Goal: Find specific page/section: Find specific page/section

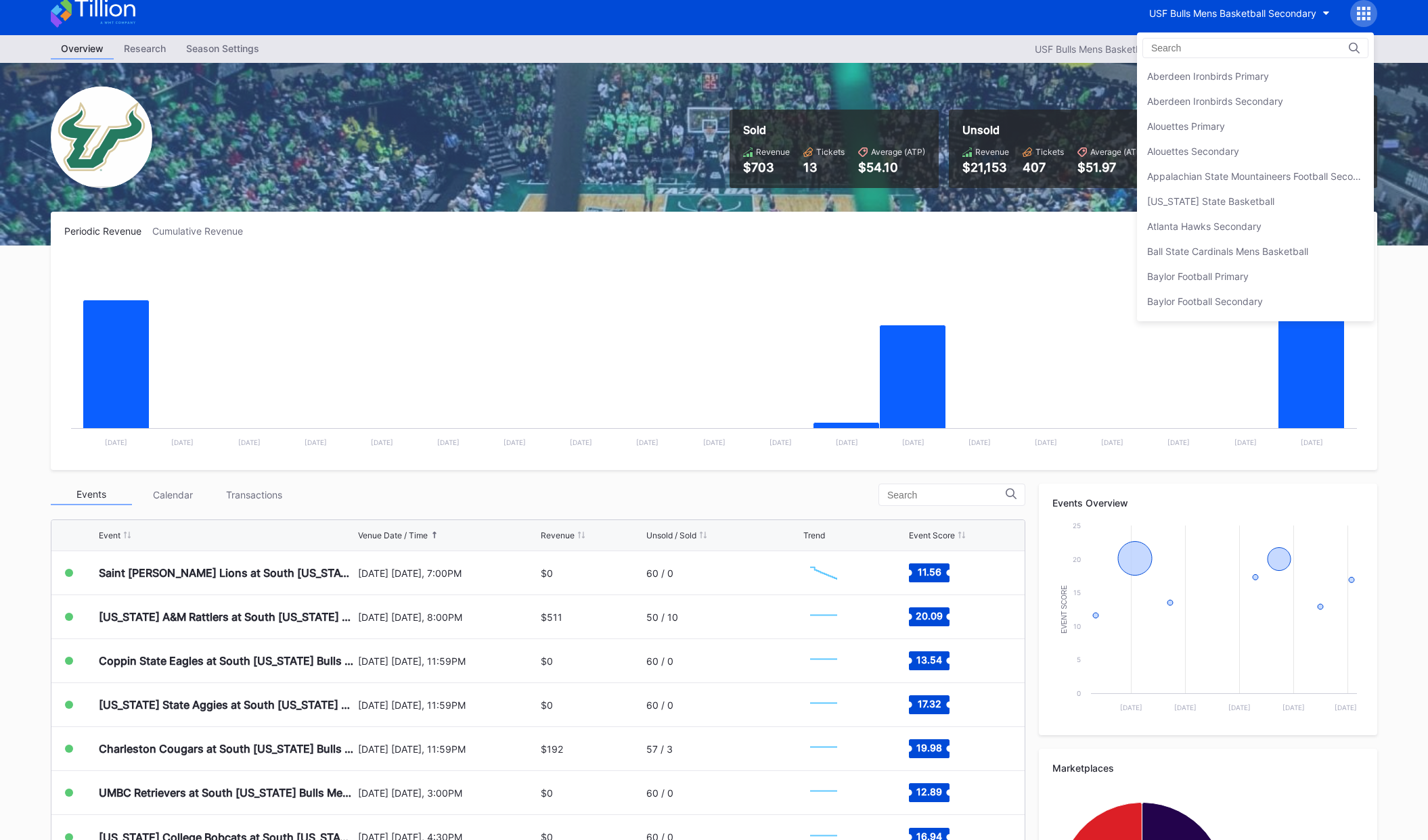
click at [1188, 46] on input at bounding box center [1210, 48] width 118 height 11
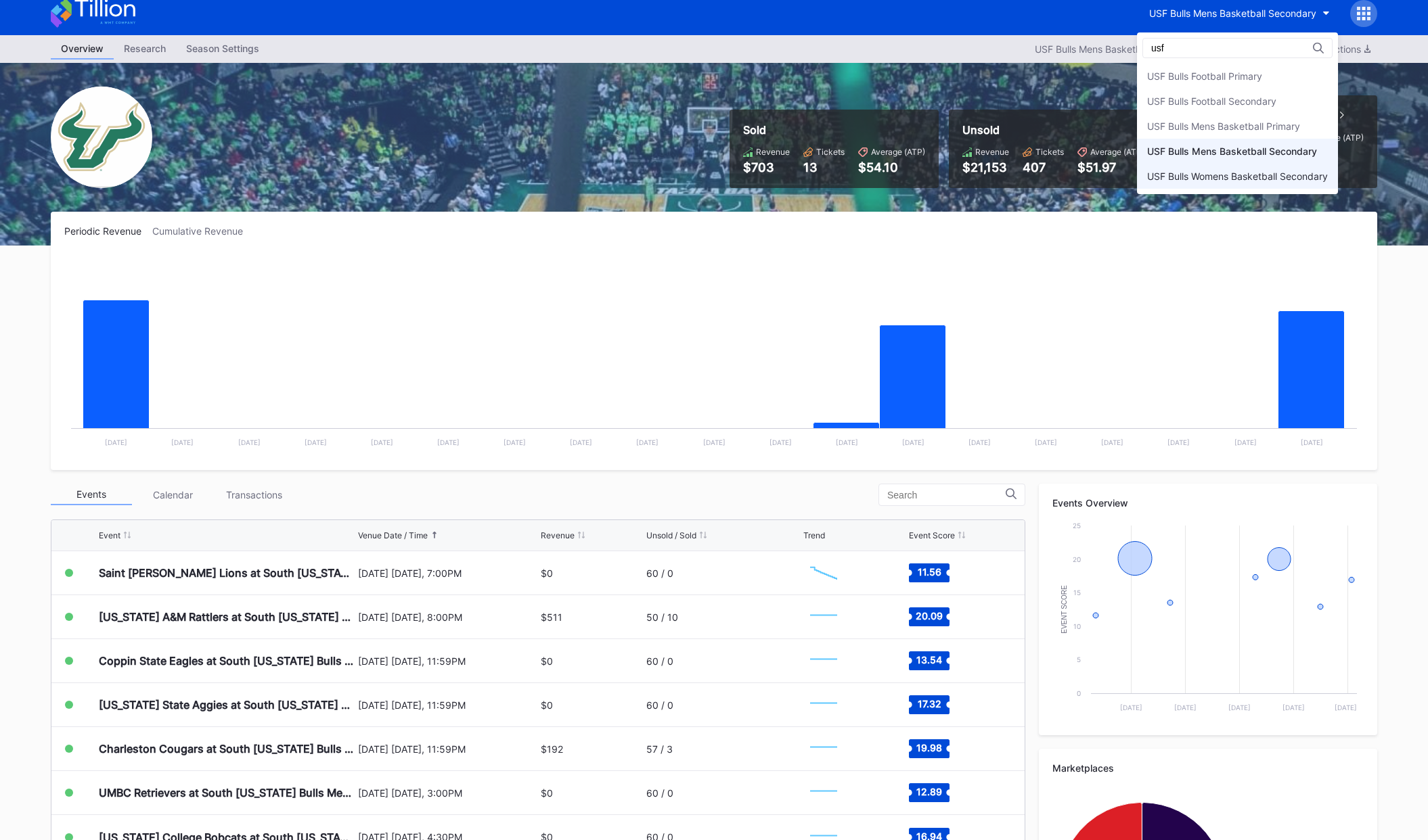
scroll to position [30, 0]
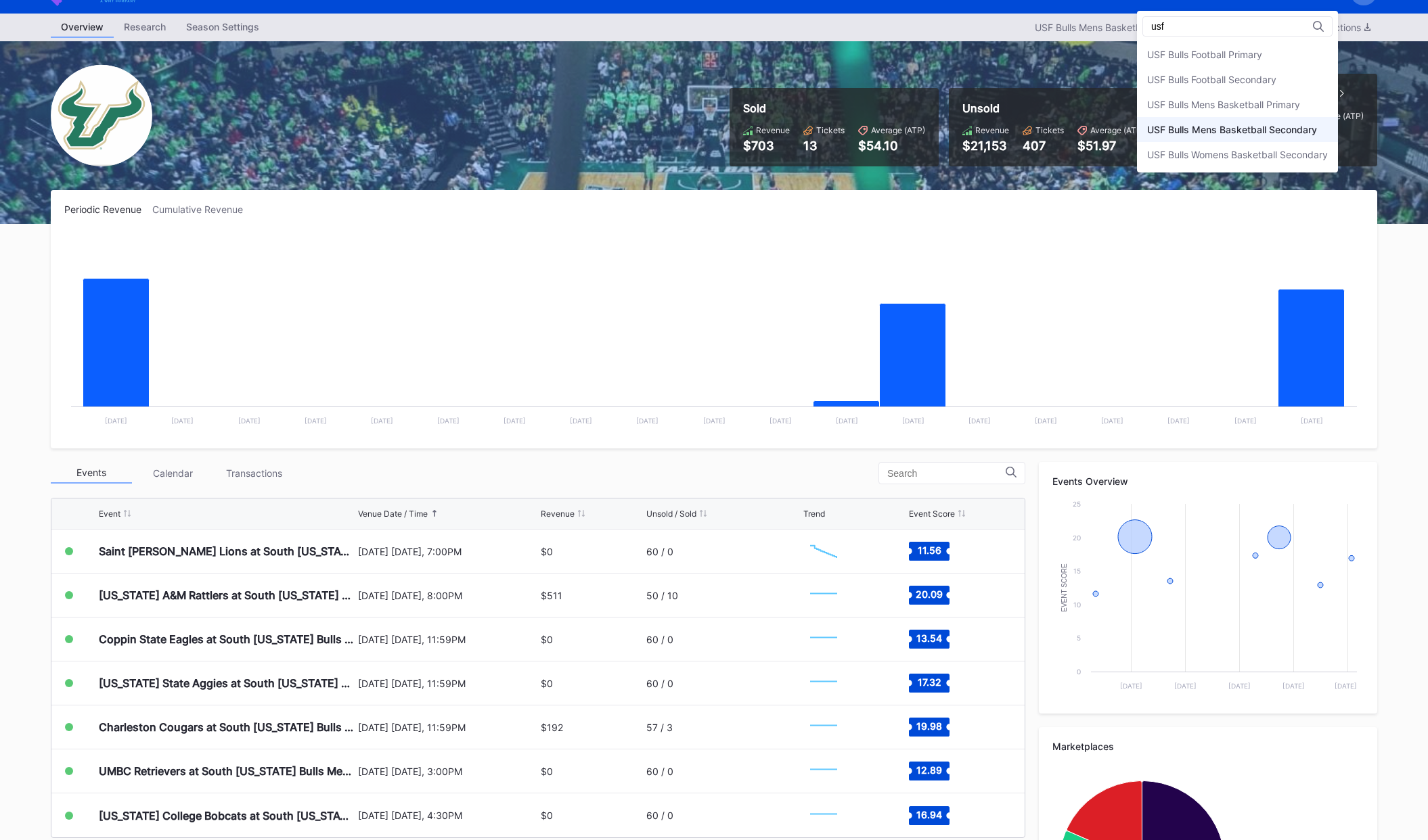
type input "usf"
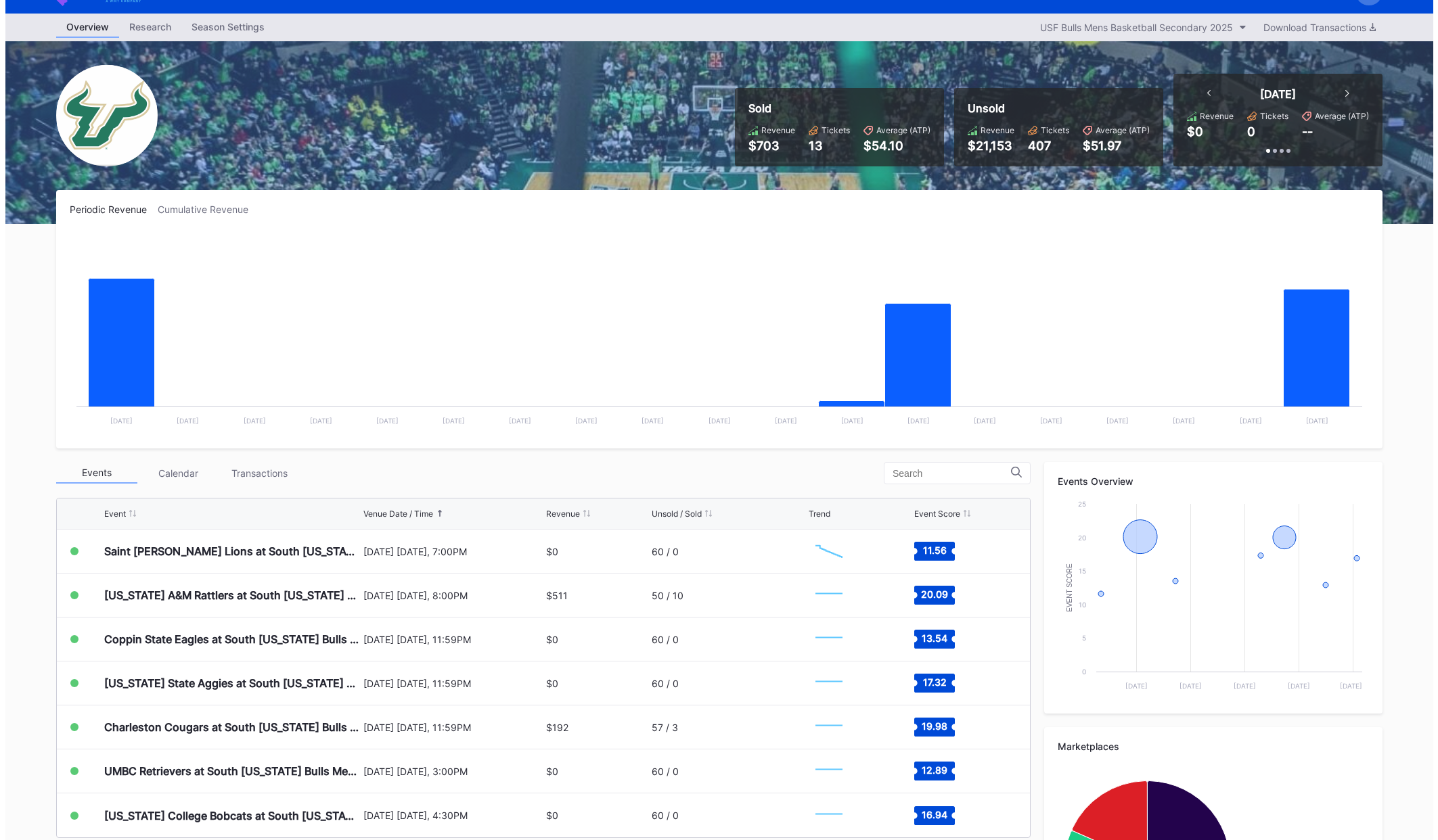
scroll to position [0, 0]
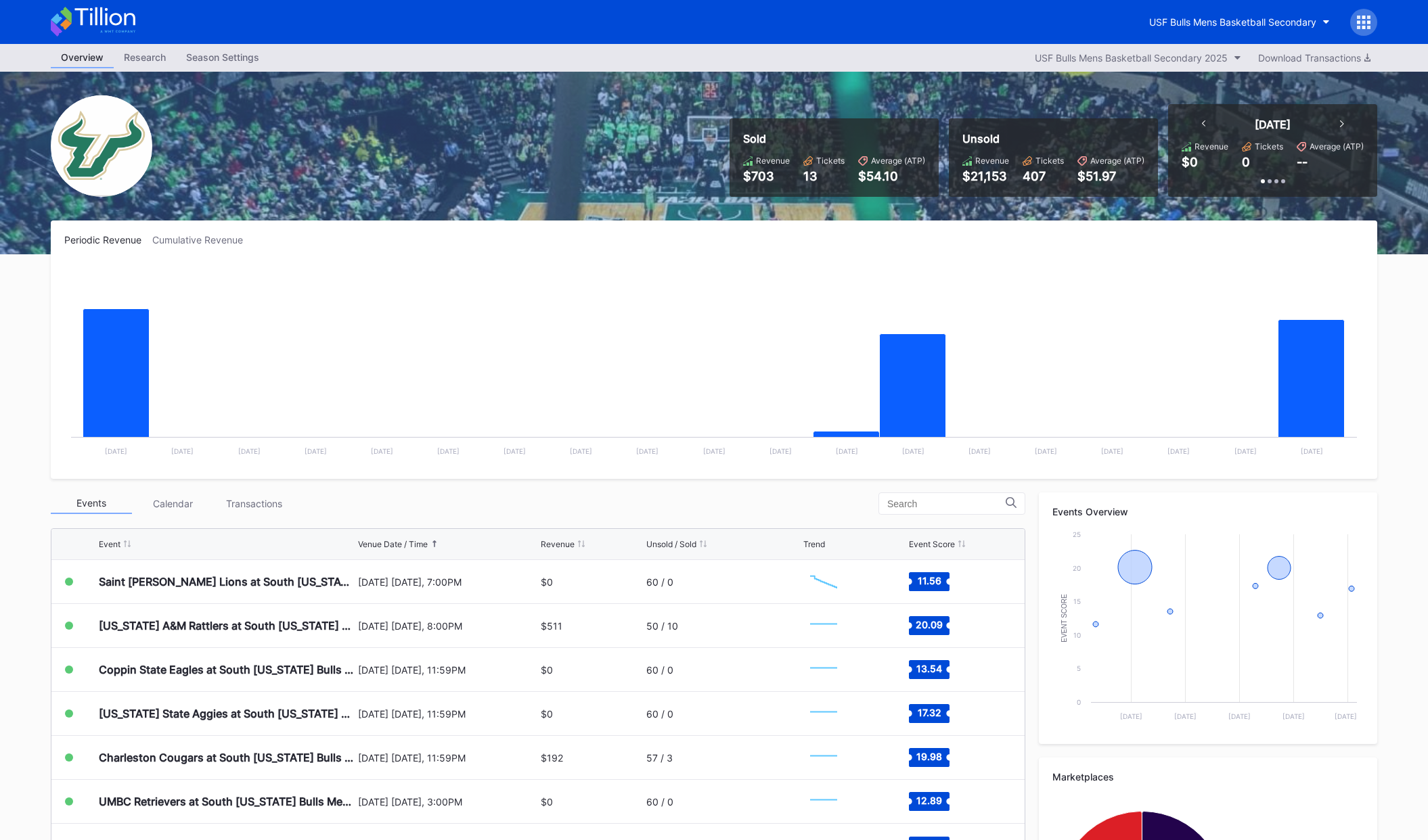
click at [1368, 24] on icon at bounding box center [1363, 22] width 14 height 14
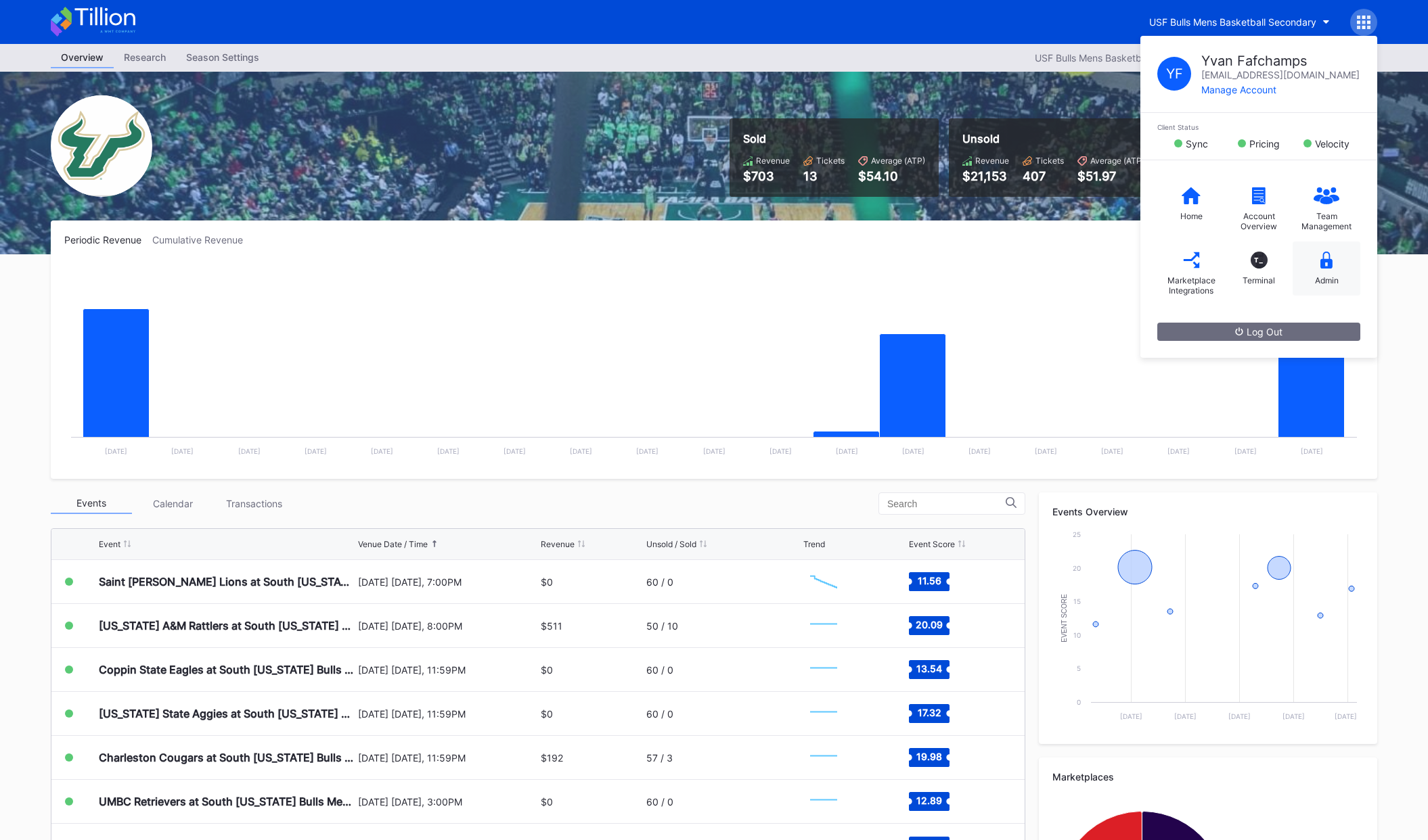
click at [1323, 274] on div "Admin" at bounding box center [1326, 269] width 68 height 54
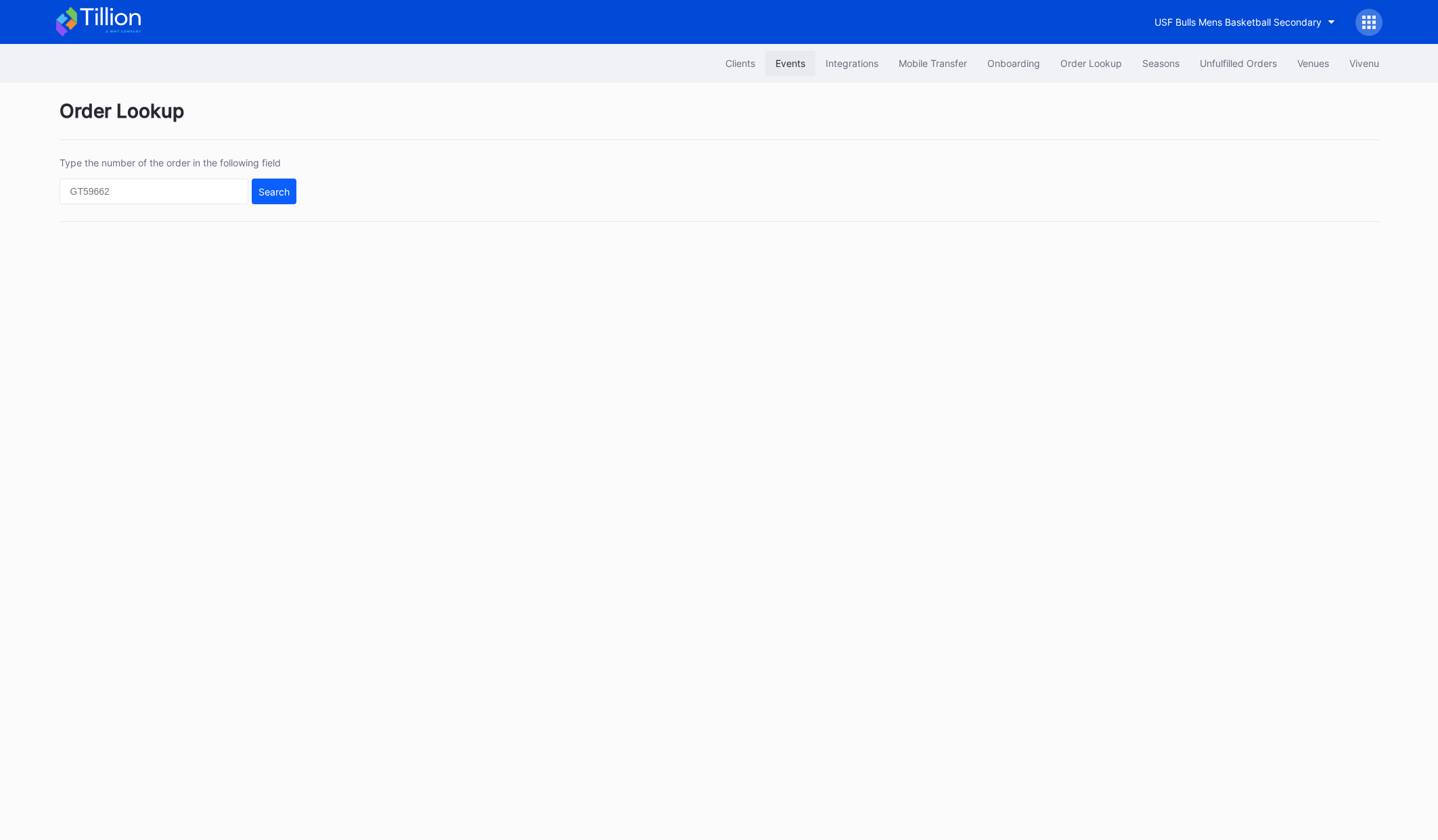
click at [786, 59] on div "Events" at bounding box center [790, 63] width 30 height 11
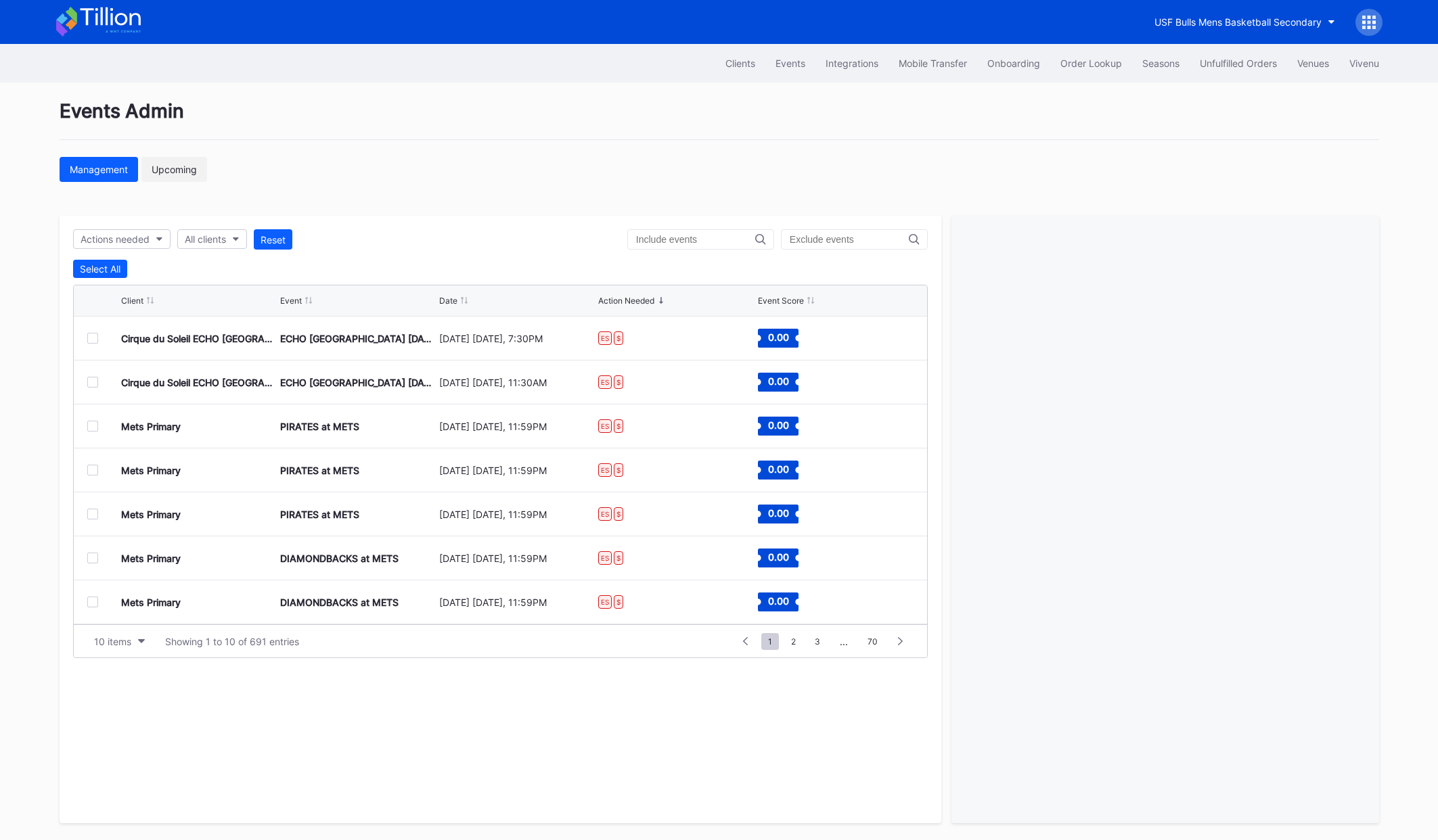
click at [159, 171] on div "Upcoming" at bounding box center [174, 170] width 46 height 11
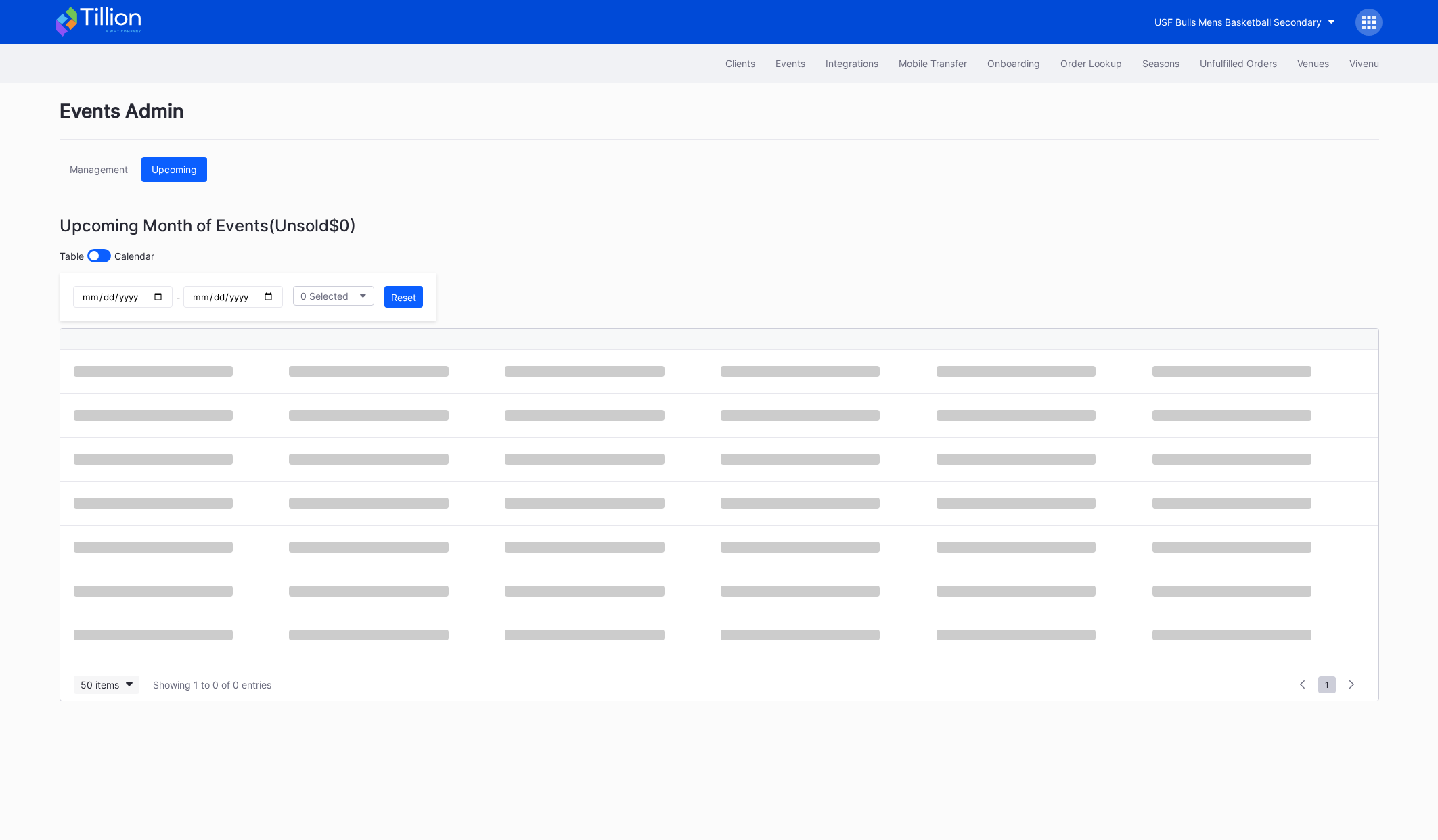
click at [106, 690] on div "50 items" at bounding box center [100, 685] width 38 height 11
click at [113, 797] on div "200 items" at bounding box center [106, 794] width 44 height 11
click at [513, 290] on div "Events Admin Management Upcoming Upcoming Month of Events (Unsold $0 ) Table Ca…" at bounding box center [719, 461] width 1354 height 758
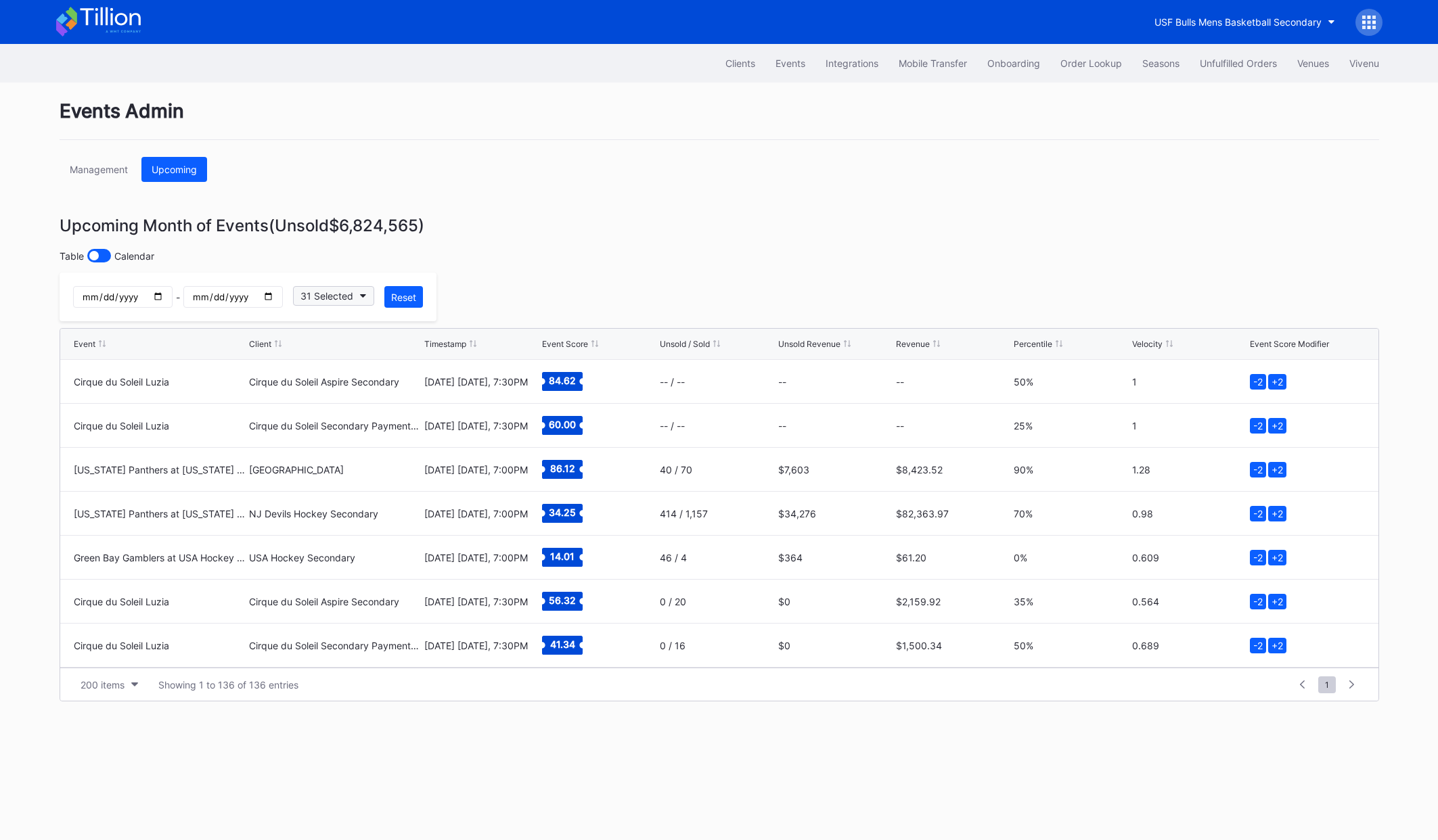
click at [337, 293] on div "31 Selected" at bounding box center [327, 296] width 53 height 11
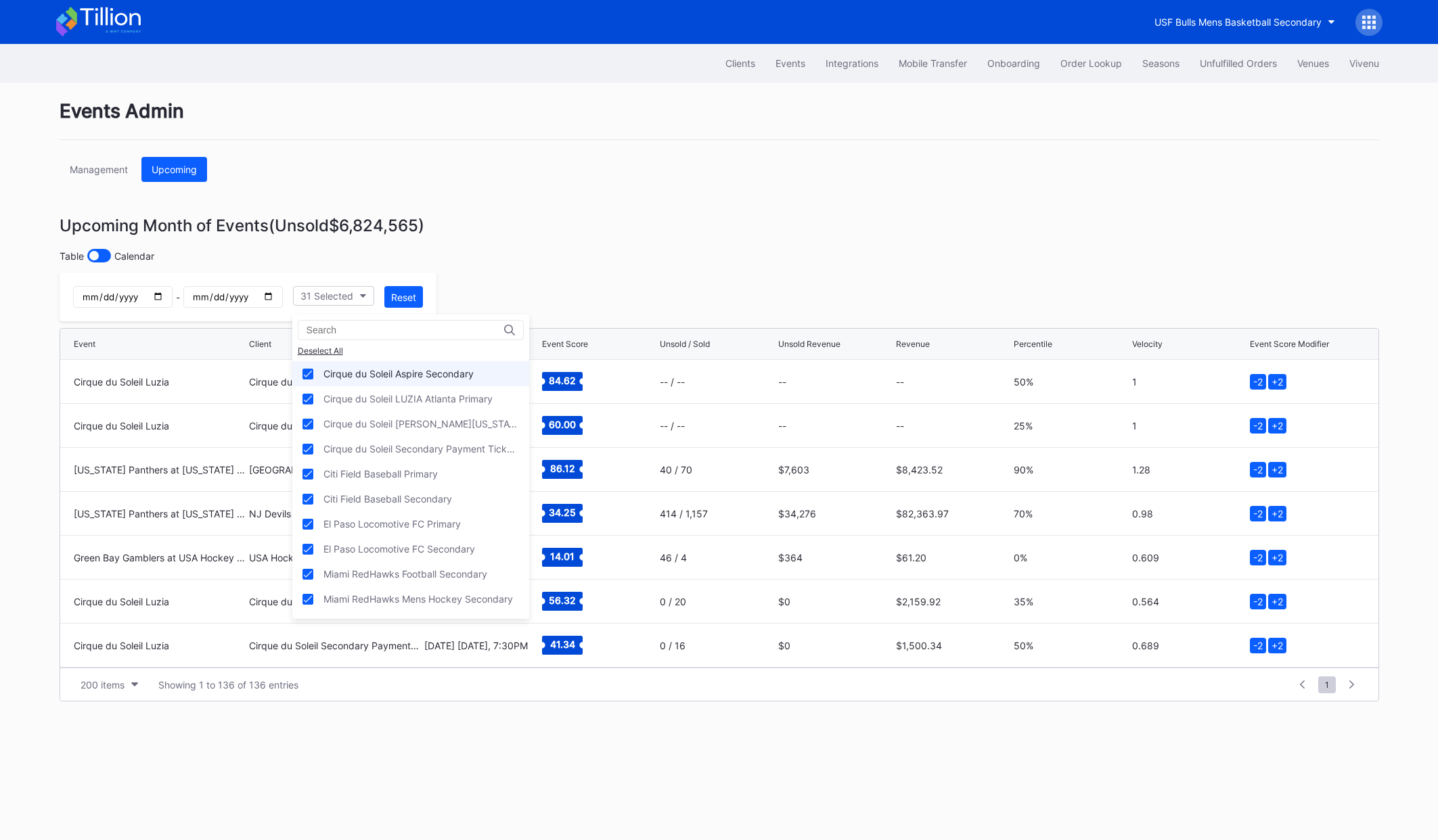
click at [373, 373] on div "Cirque du Soleil Aspire Secondary" at bounding box center [399, 374] width 150 height 11
click at [359, 393] on div "Cirque du Soleil LUZIA Atlanta Primary" at bounding box center [407, 398] width 169 height 11
click at [357, 418] on div "Cirque du Soleil [PERSON_NAME][US_STATE] Primary" at bounding box center [421, 424] width 195 height 11
click at [362, 450] on div "Cirque du Soleil Secondary Payment Tickets" at bounding box center [421, 449] width 195 height 11
click at [355, 474] on div "Citi Field Baseball Primary" at bounding box center [380, 474] width 114 height 11
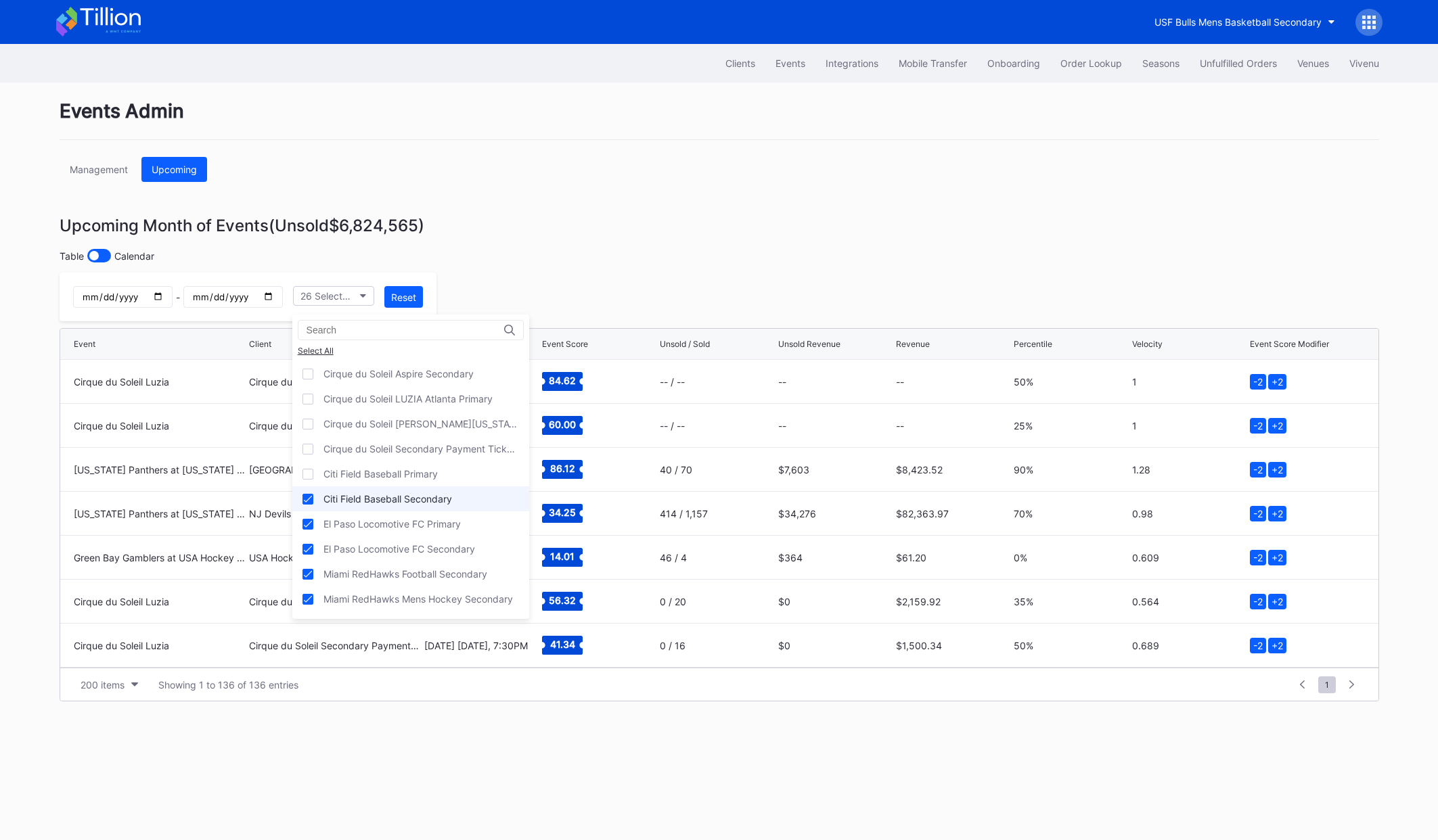
click at [354, 502] on div "Citi Field Baseball Secondary" at bounding box center [387, 499] width 129 height 11
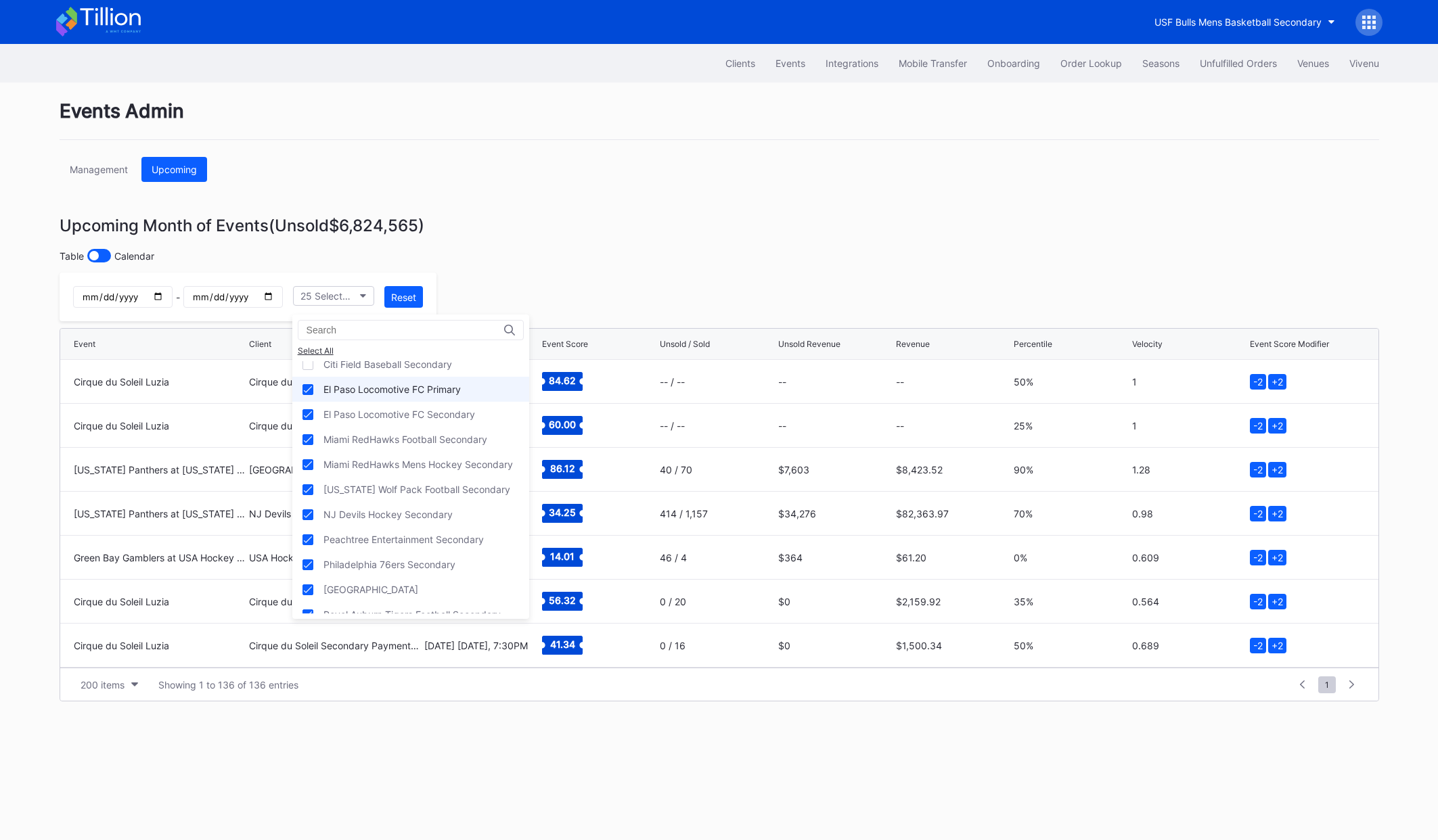
click at [355, 391] on div "El Paso Locomotive FC Primary" at bounding box center [392, 390] width 138 height 11
click at [358, 411] on div "El Paso Locomotive FC Secondary" at bounding box center [399, 414] width 151 height 11
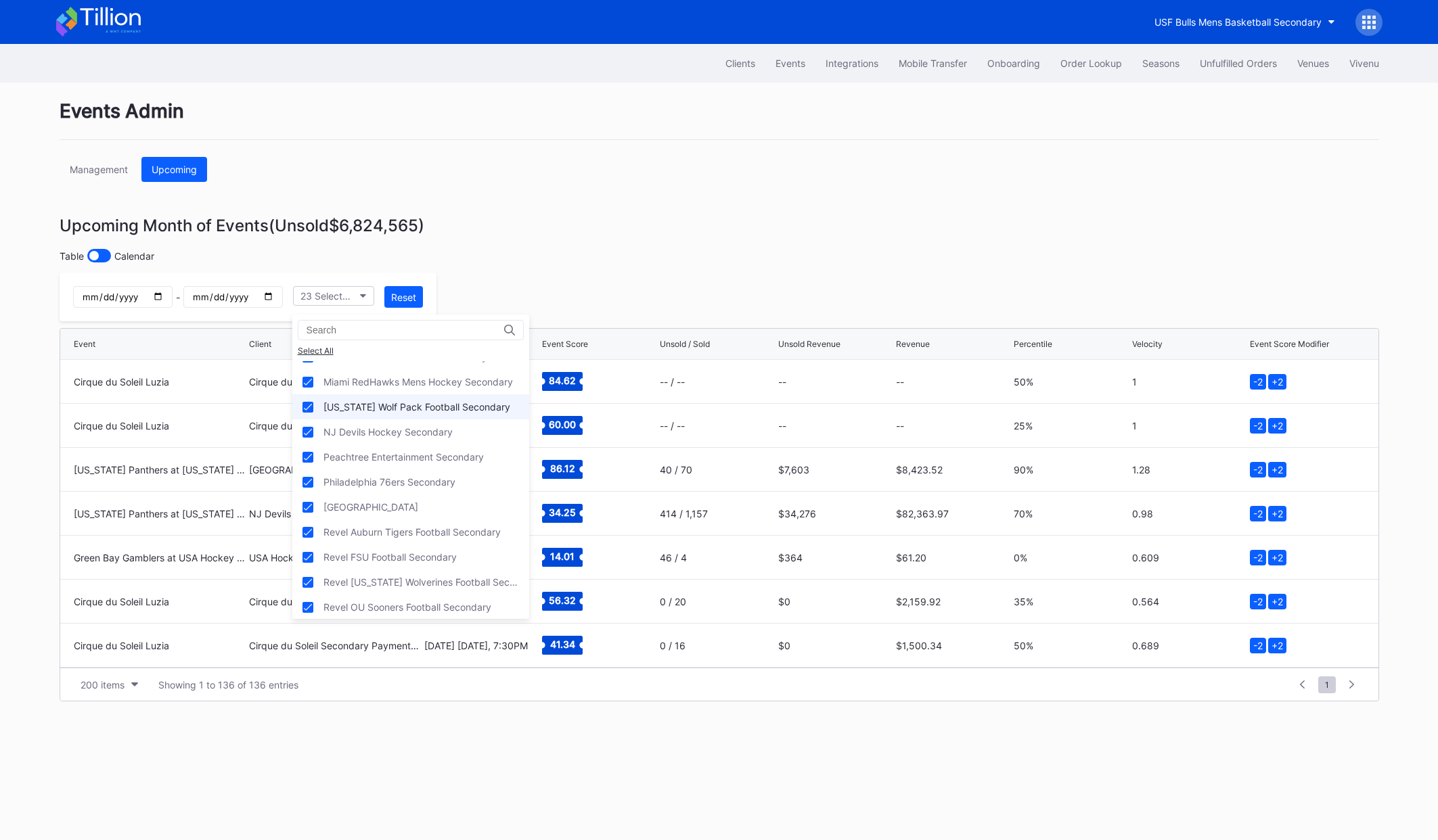
scroll to position [226, 0]
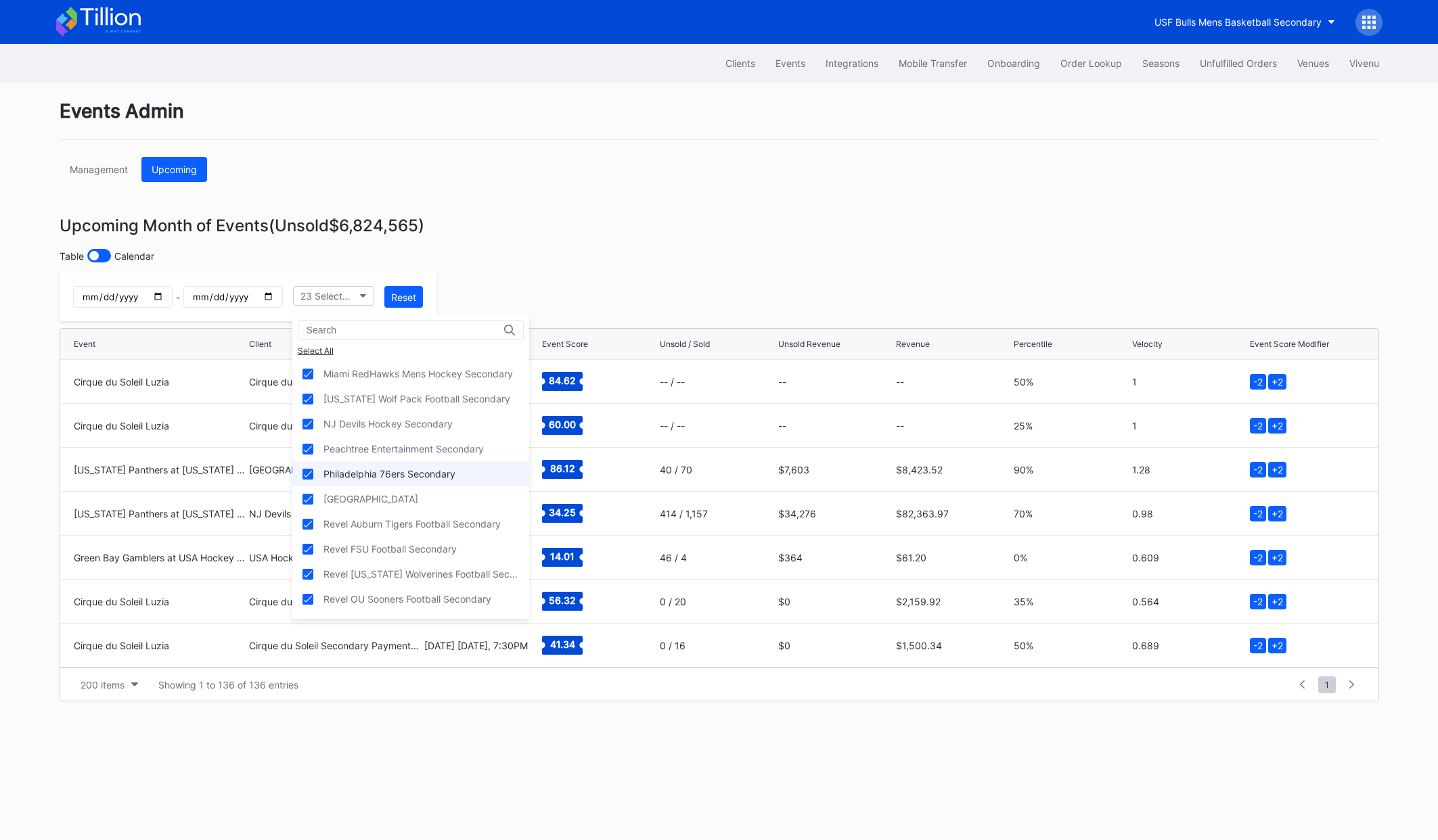
click at [357, 472] on div "Philadelphia 76ers Secondary" at bounding box center [389, 474] width 132 height 11
click at [362, 420] on div "NJ Devils Hockey Secondary" at bounding box center [388, 424] width 130 height 11
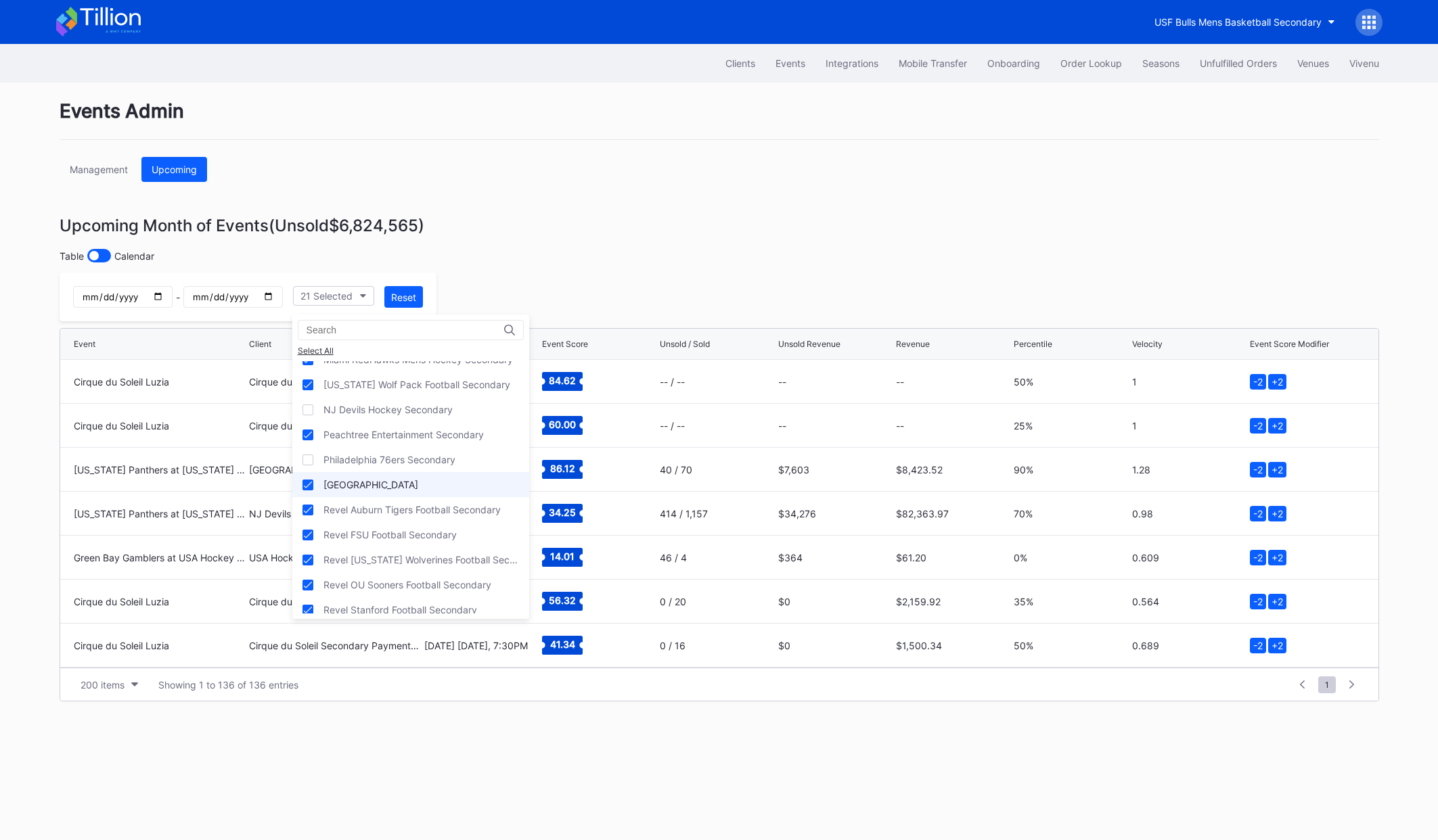
scroll to position [287, 0]
click at [356, 441] on div "[GEOGRAPHIC_DATA]" at bounding box center [371, 438] width 94 height 11
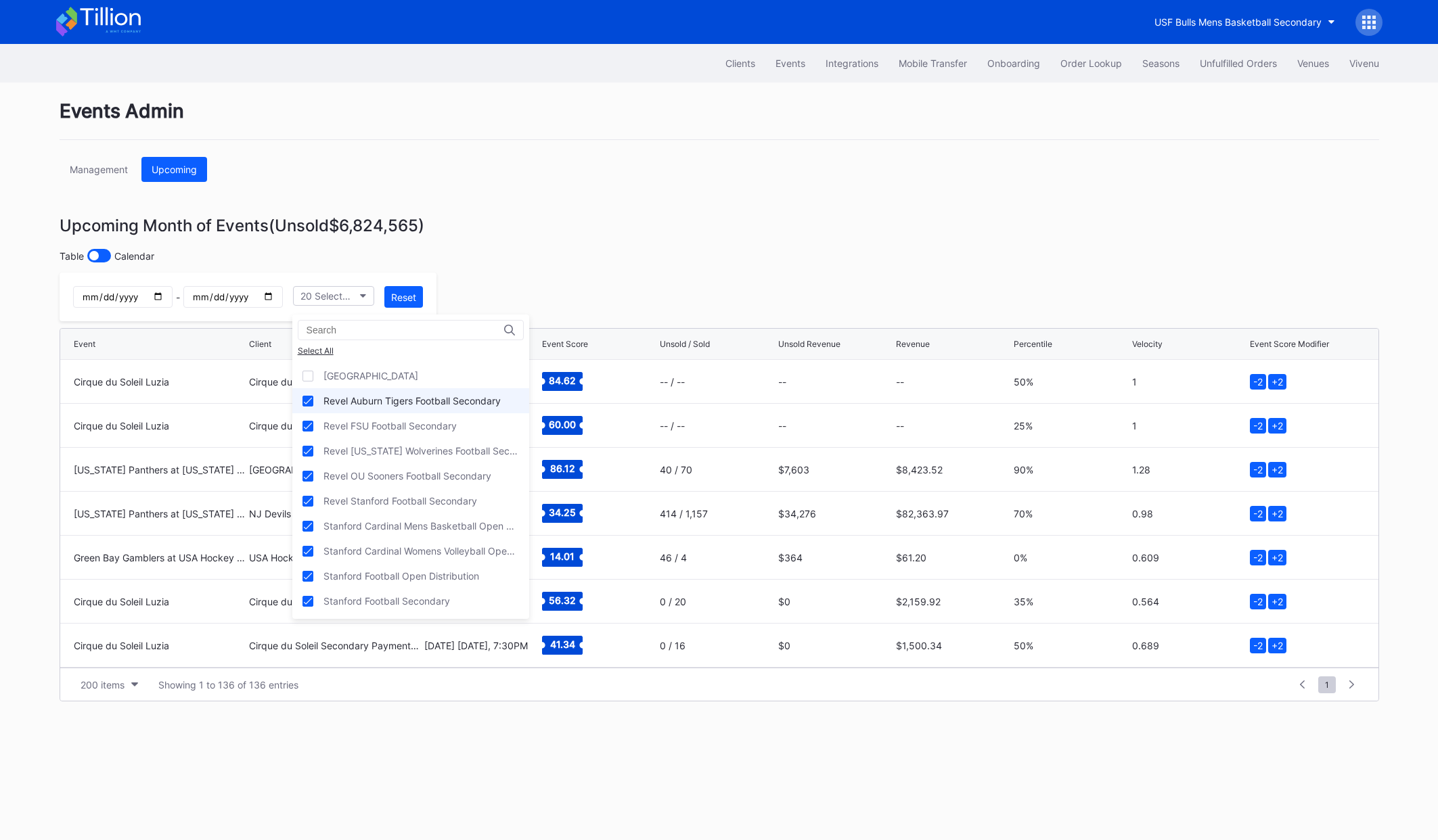
scroll to position [347, 0]
click at [346, 401] on div "Revel Auburn Tigers Football Secondary" at bounding box center [412, 402] width 178 height 11
click at [353, 422] on div "Revel FSU Football Secondary" at bounding box center [390, 427] width 134 height 11
click at [358, 445] on div "Revel [US_STATE] Wolverines Football Secondary" at bounding box center [411, 452] width 237 height 25
click at [363, 470] on div "Revel OU Sooners Football Secondary" at bounding box center [411, 477] width 237 height 25
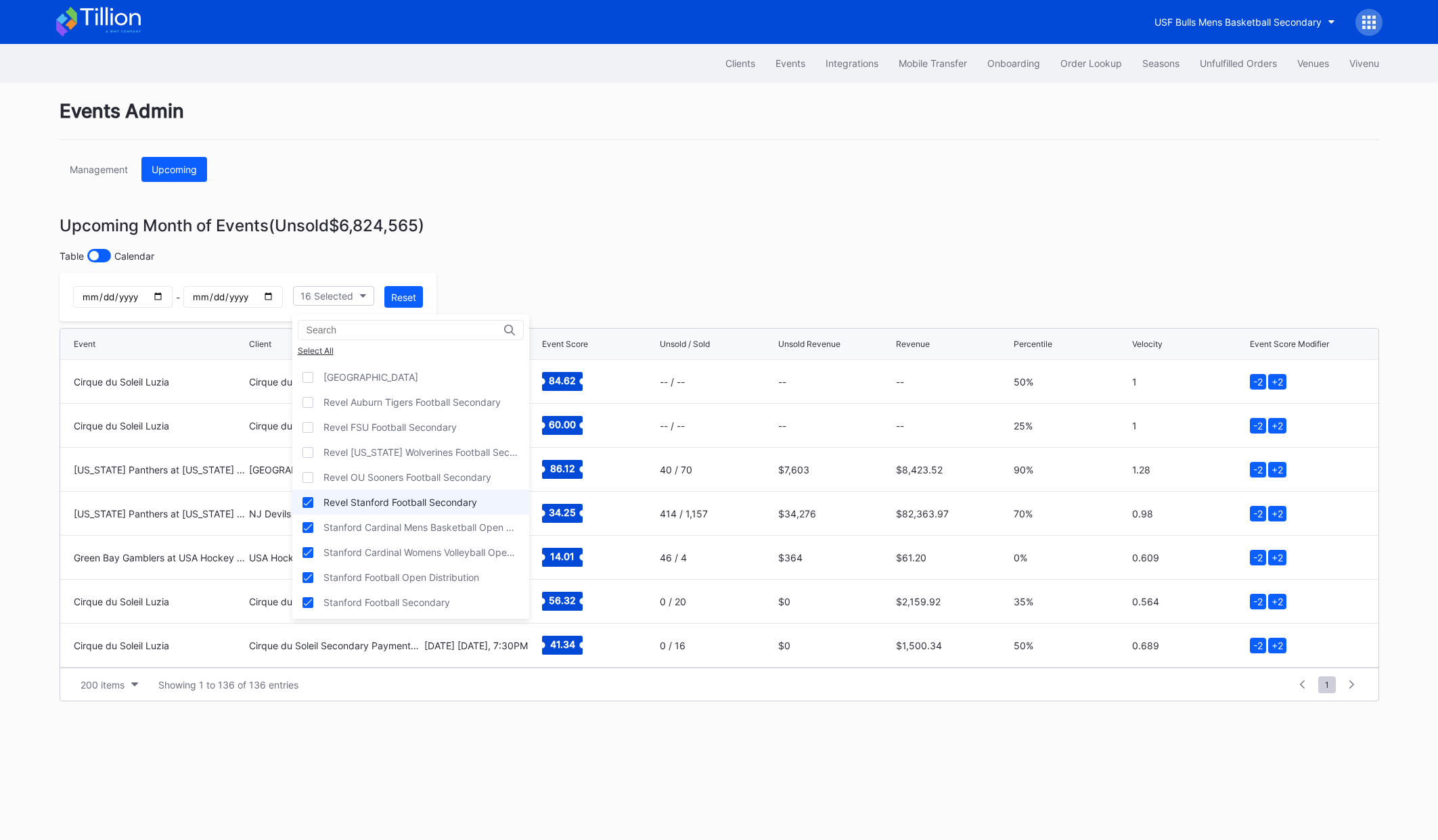
click at [391, 503] on div "Revel Stanford Football Secondary" at bounding box center [400, 502] width 154 height 11
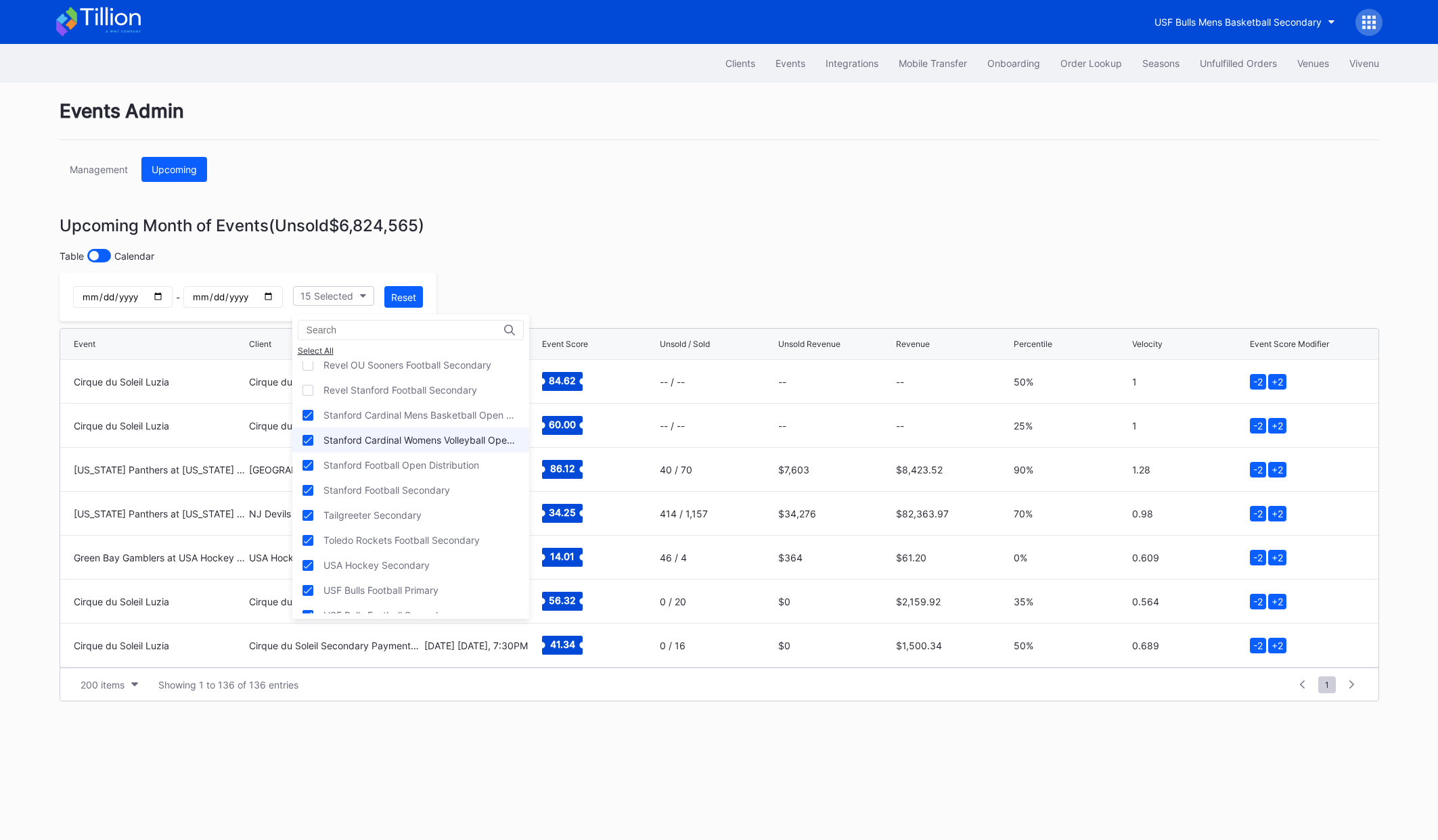
scroll to position [467, 0]
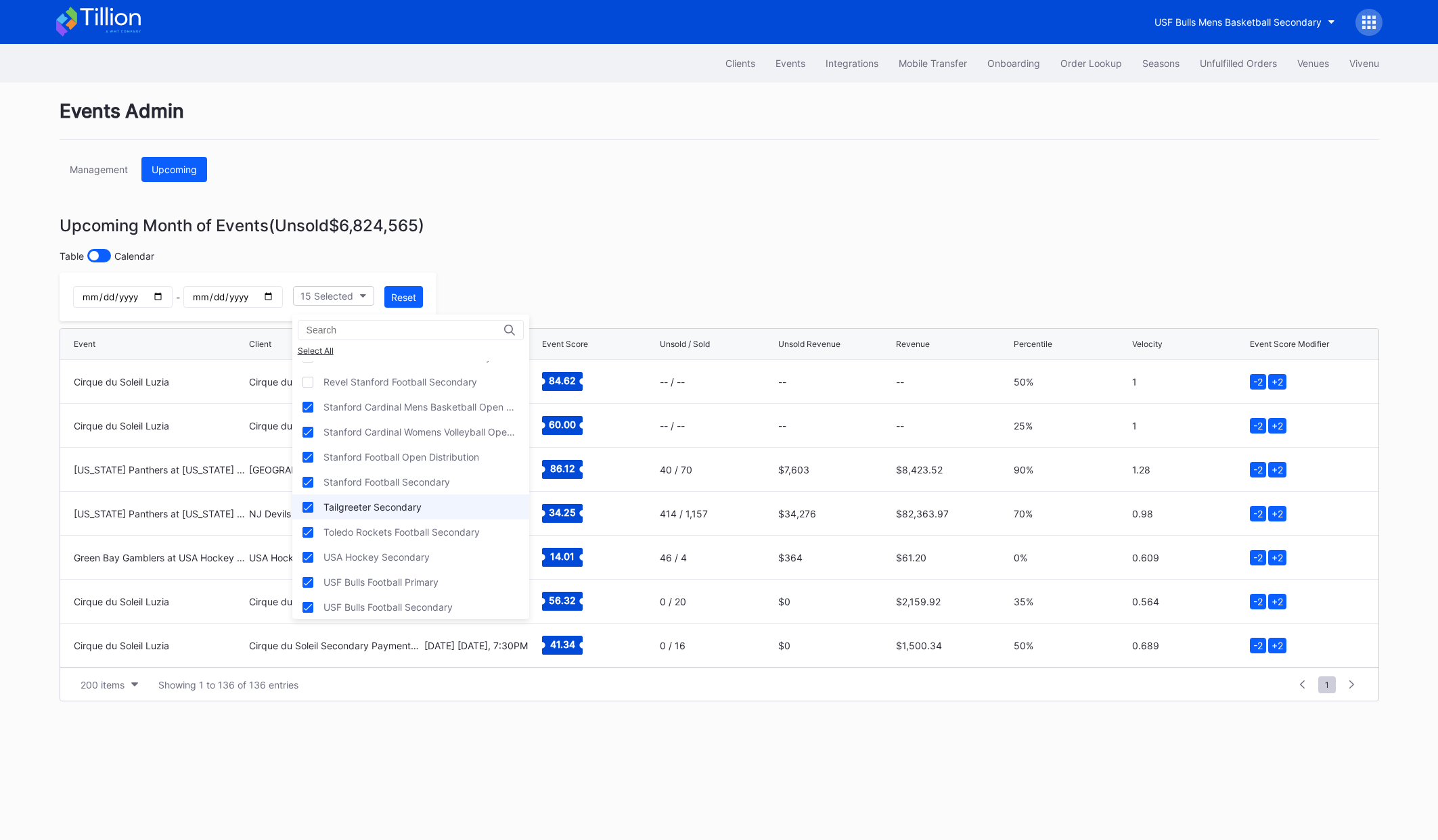
click at [361, 502] on div "Tailgreeter Secondary" at bounding box center [372, 507] width 98 height 11
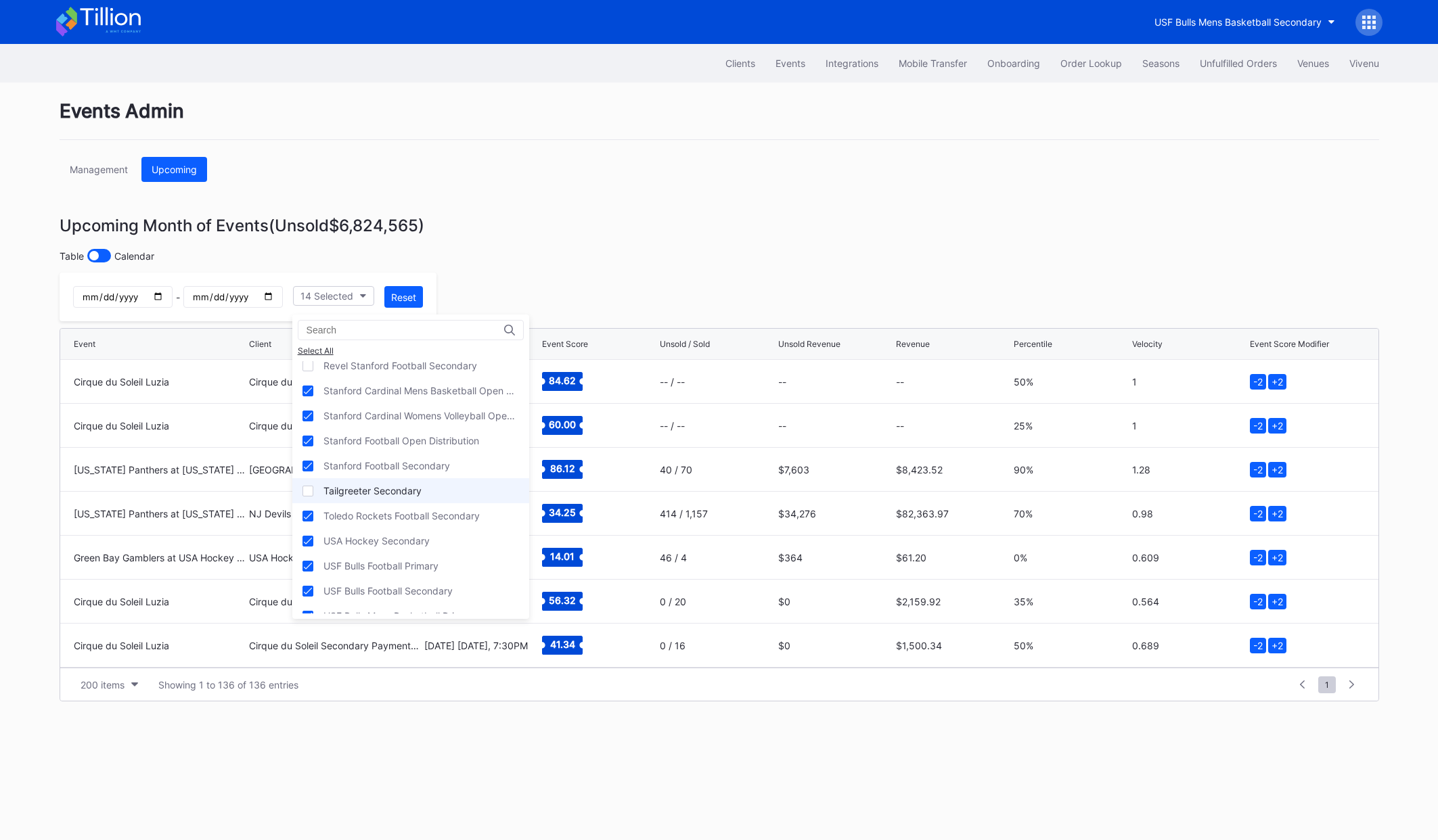
scroll to position [524, 0]
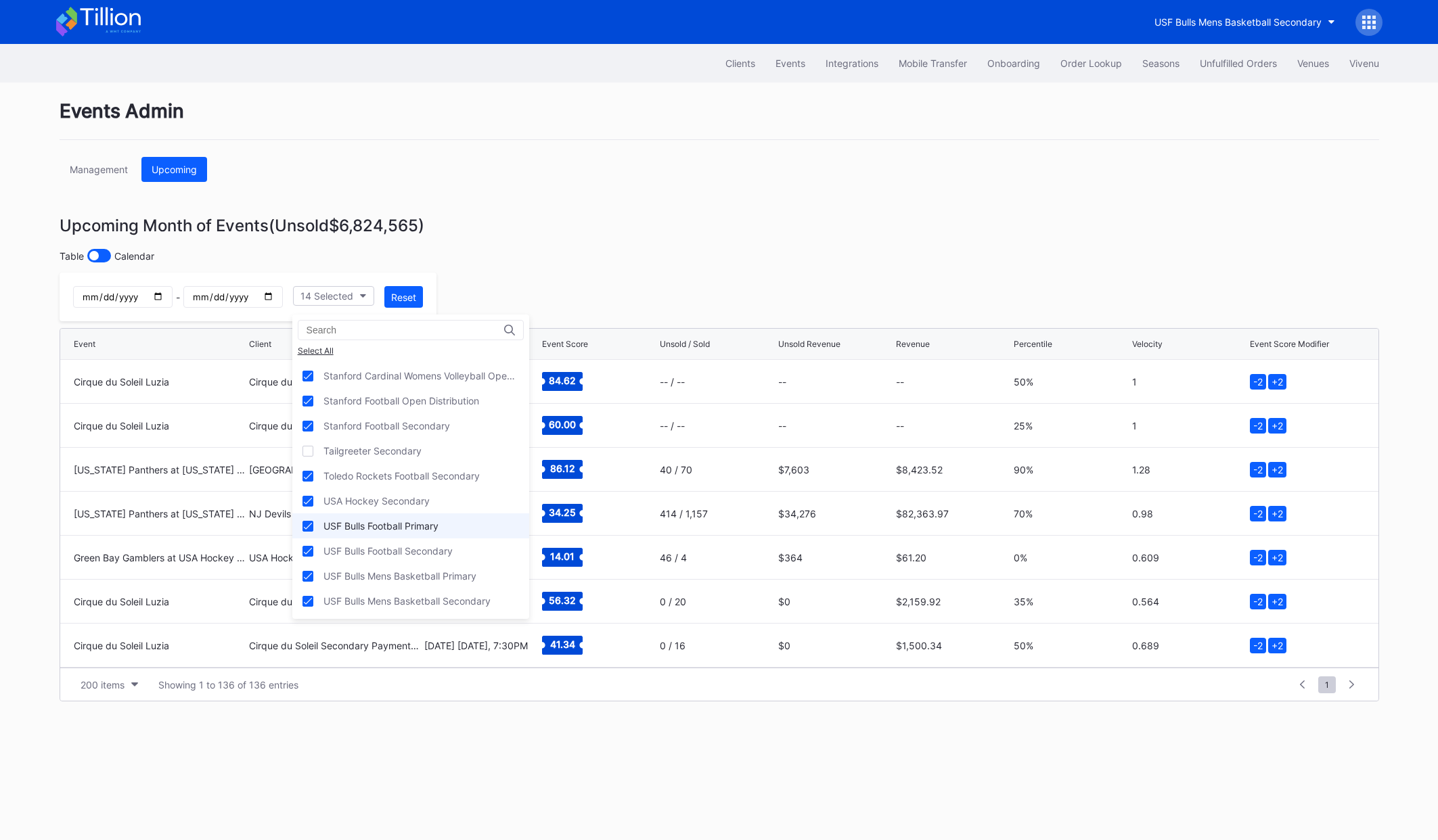
click at [365, 529] on div "USF Bulls Football Primary" at bounding box center [381, 526] width 115 height 11
click at [411, 578] on div "USF Bulls Mens Basketball Primary" at bounding box center [399, 576] width 153 height 11
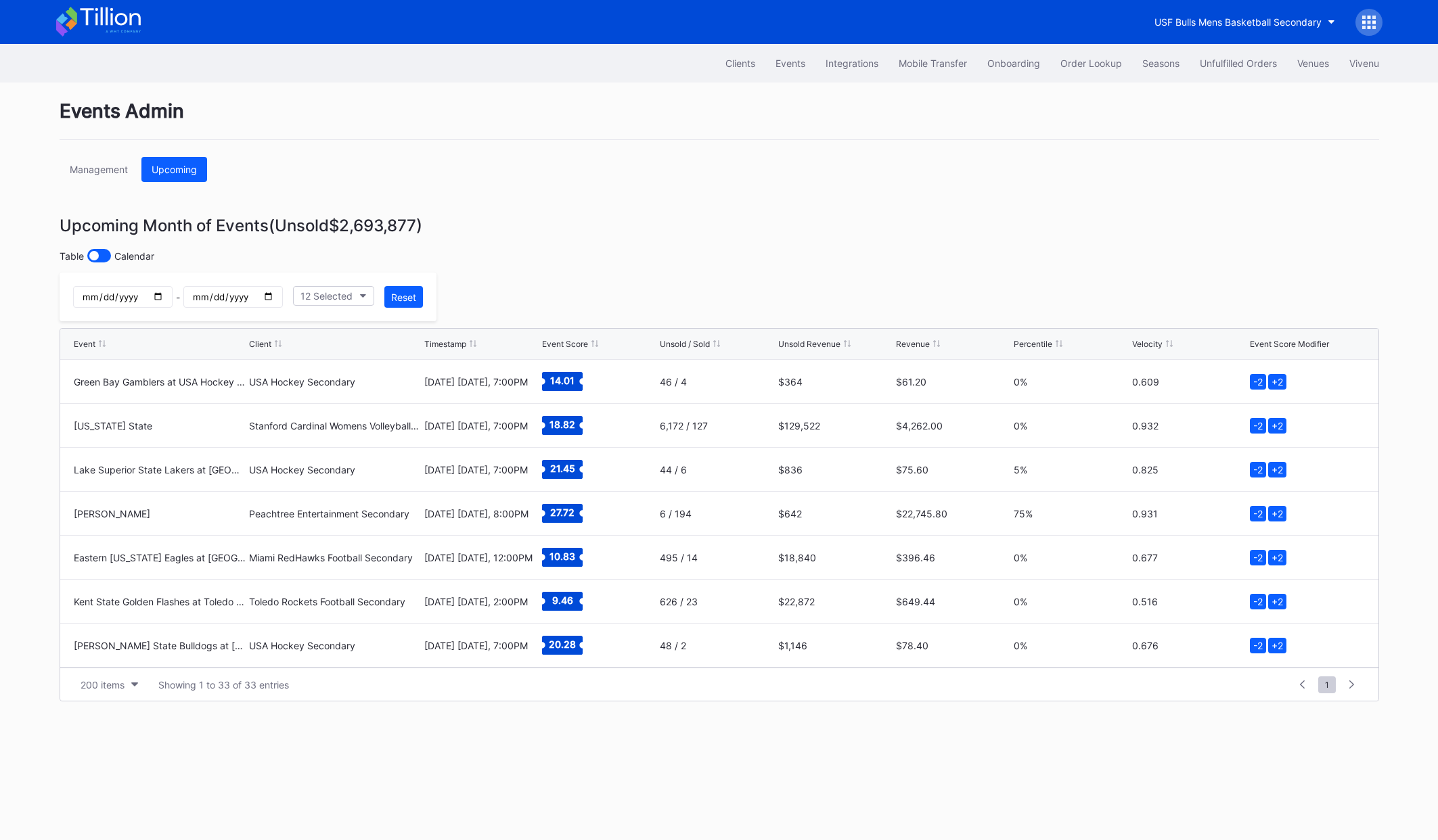
click at [821, 346] on div "Unsold Revenue" at bounding box center [810, 344] width 62 height 10
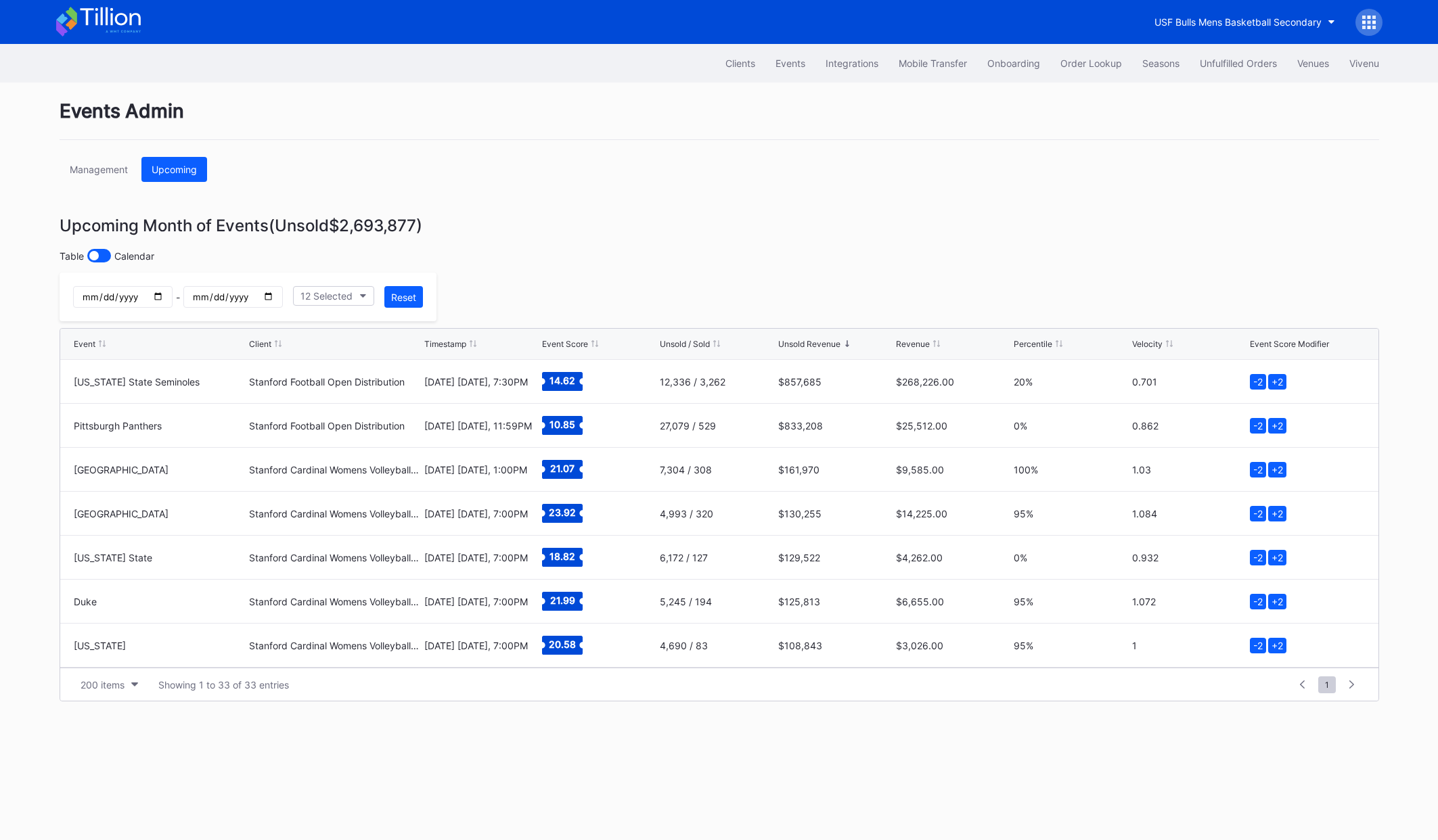
click at [330, 311] on div "- 12 Selected Reset" at bounding box center [248, 297] width 378 height 49
click at [350, 301] on div "12 Selected" at bounding box center [326, 296] width 52 height 11
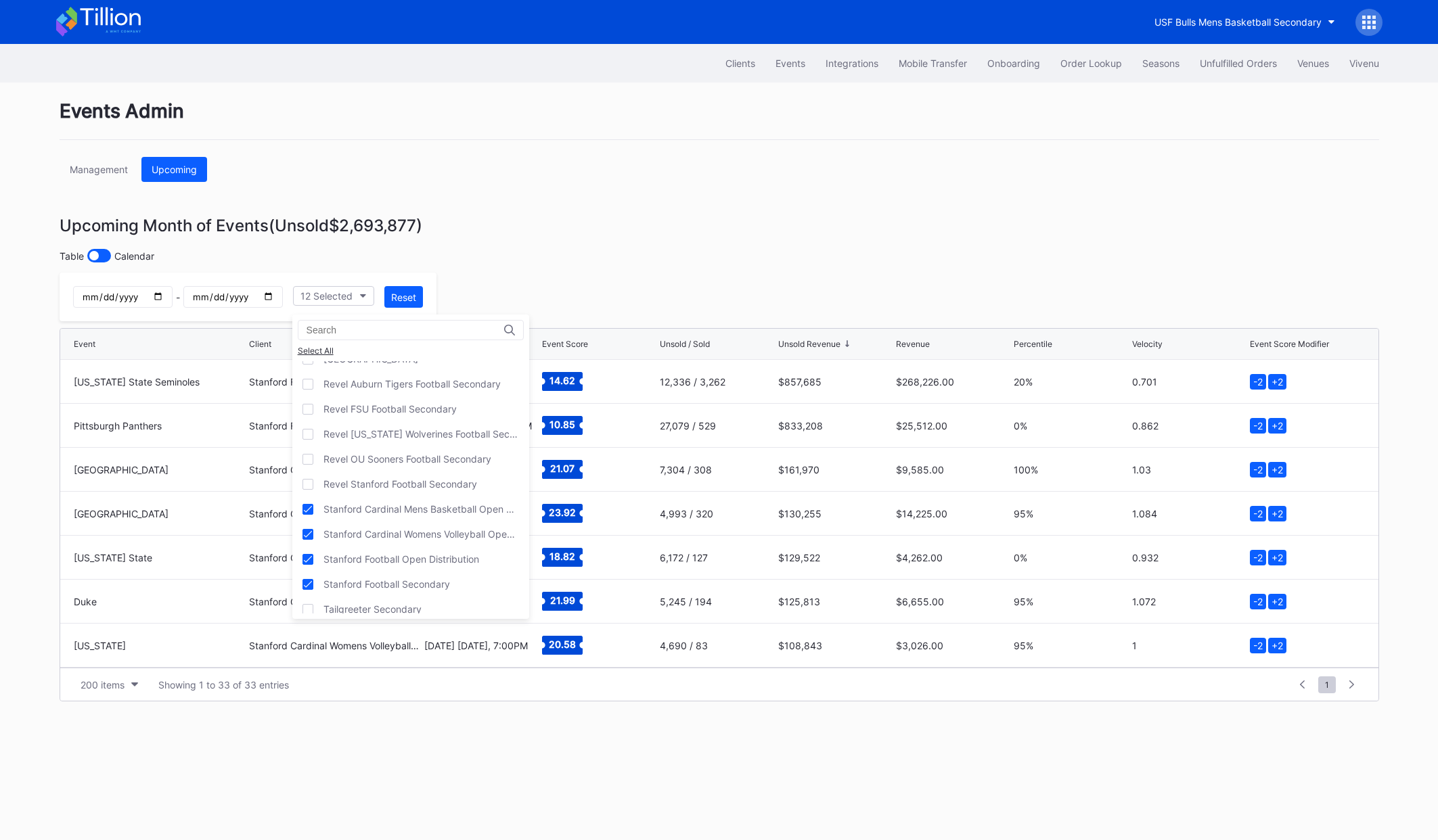
scroll to position [382, 0]
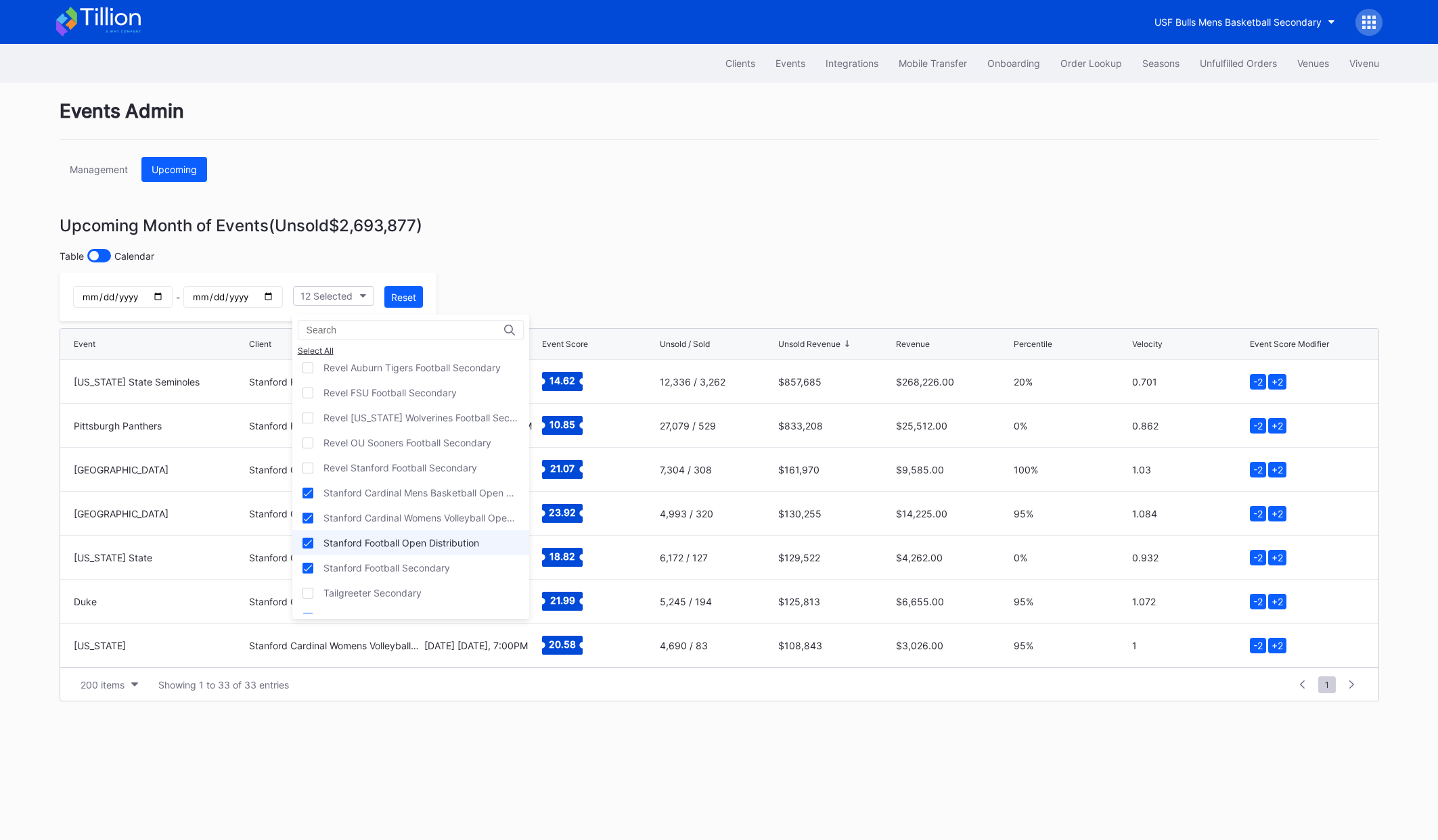
click at [310, 543] on icon at bounding box center [308, 543] width 8 height 6
click at [304, 516] on icon at bounding box center [308, 518] width 8 height 6
click at [308, 494] on icon at bounding box center [308, 493] width 8 height 6
click at [299, 574] on div "Stanford Football Secondary" at bounding box center [411, 567] width 237 height 25
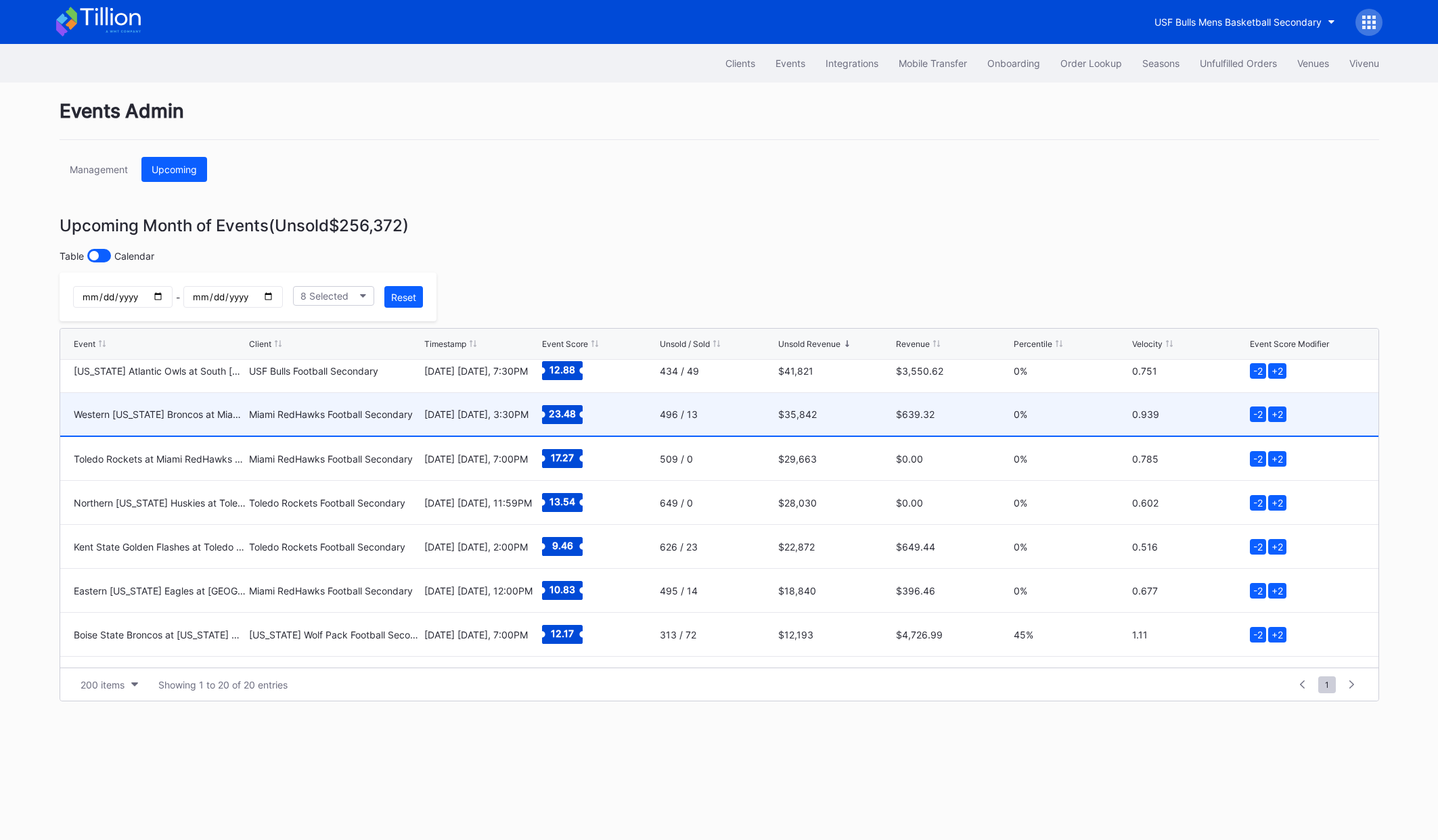
scroll to position [0, 0]
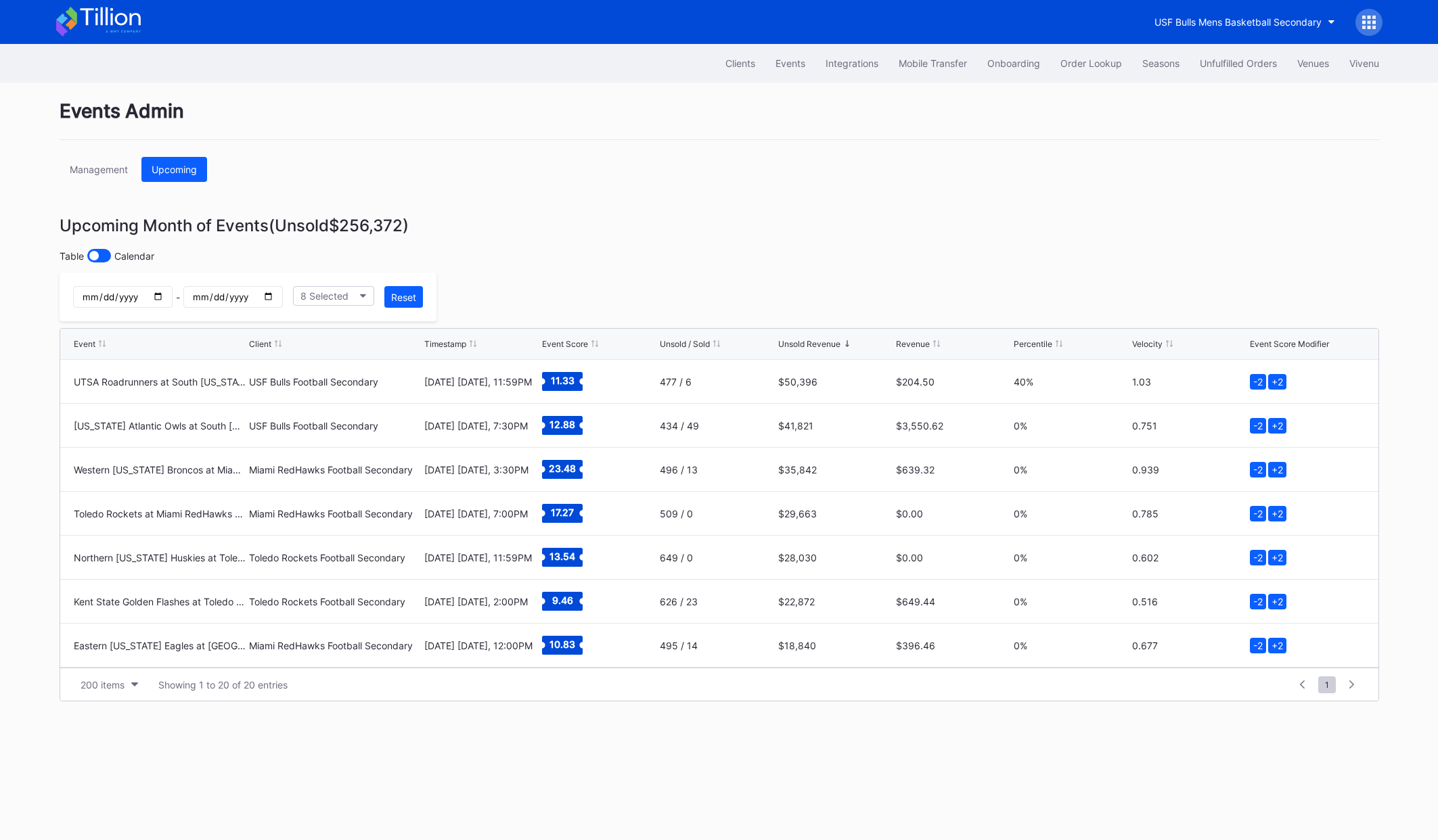
click at [589, 168] on div "Management Upcoming" at bounding box center [719, 169] width 1320 height 25
click at [654, 274] on div "Events Admin Management Upcoming Upcoming Month of Events (Unsold $256,372 ) Ta…" at bounding box center [719, 461] width 1354 height 758
click at [590, 269] on div "Events Admin Management Upcoming Upcoming Month of Events (Unsold $256,372 ) Ta…" at bounding box center [719, 461] width 1354 height 758
click at [573, 258] on div "Table Calendar" at bounding box center [719, 255] width 1320 height 14
click at [663, 192] on div "Events Admin Management Upcoming Upcoming Month of Events (Unsold $256,372 ) Ta…" at bounding box center [719, 461] width 1354 height 758
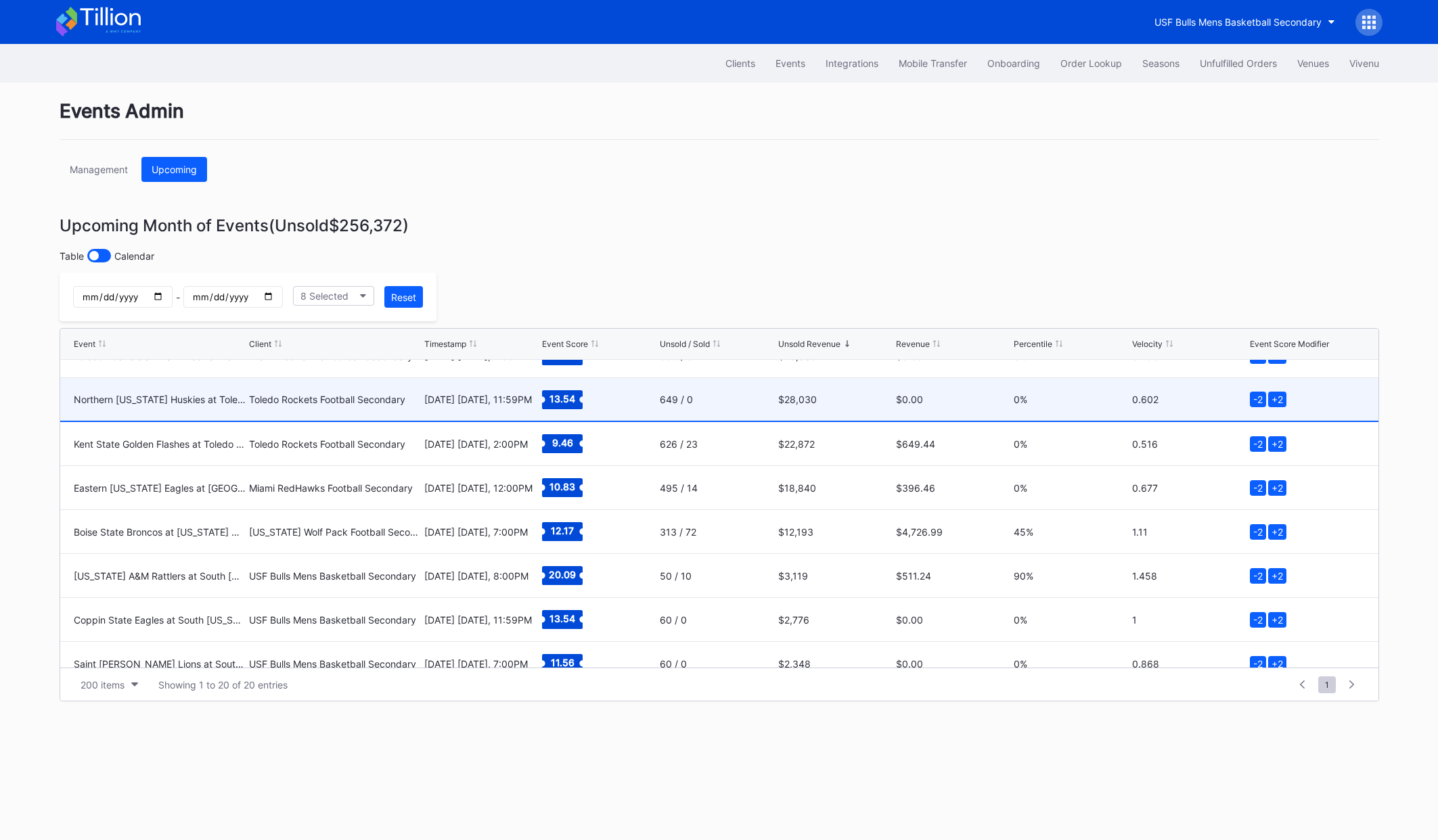
scroll to position [164, 0]
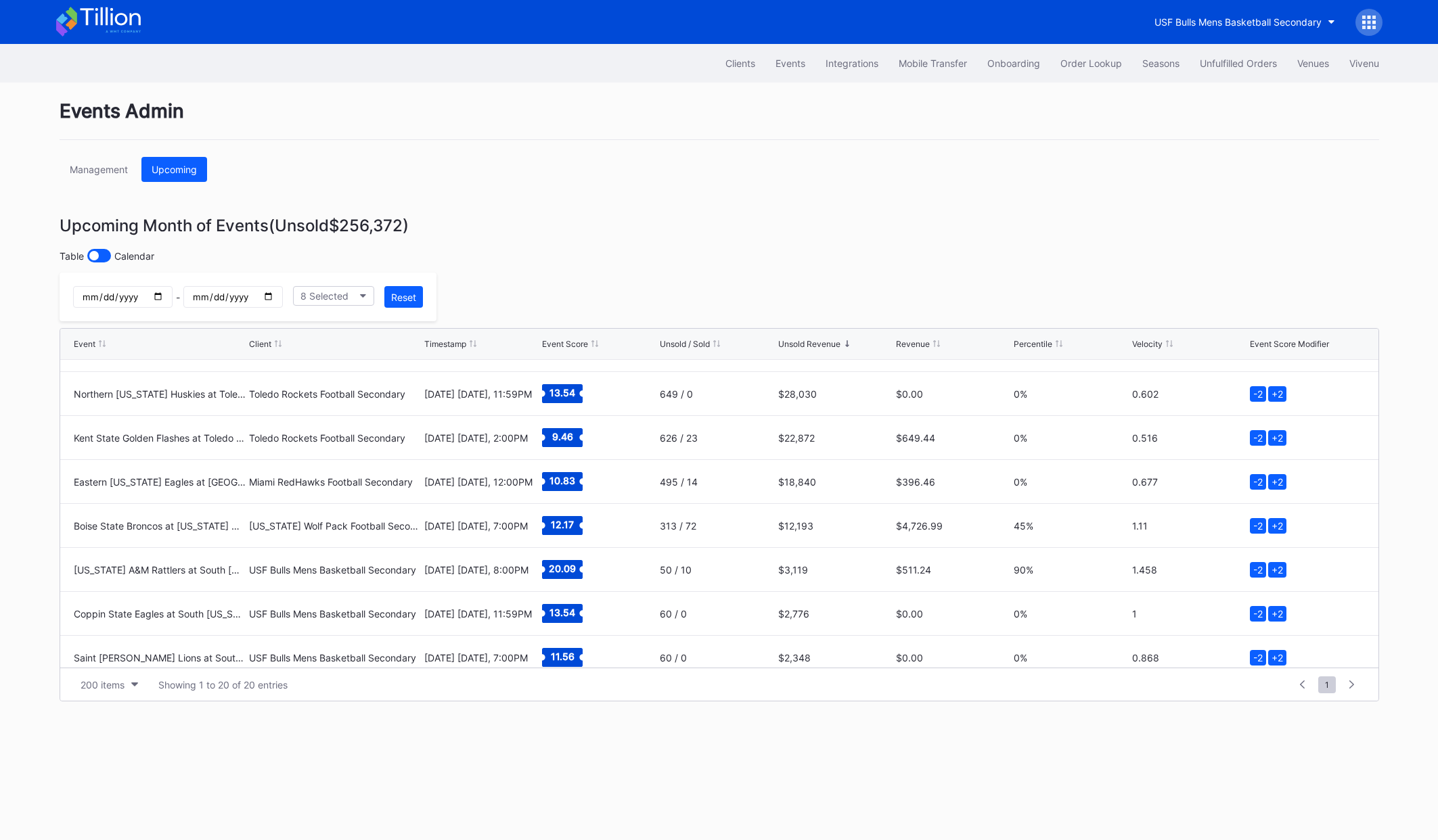
click at [631, 253] on div "Table Calendar" at bounding box center [719, 255] width 1320 height 14
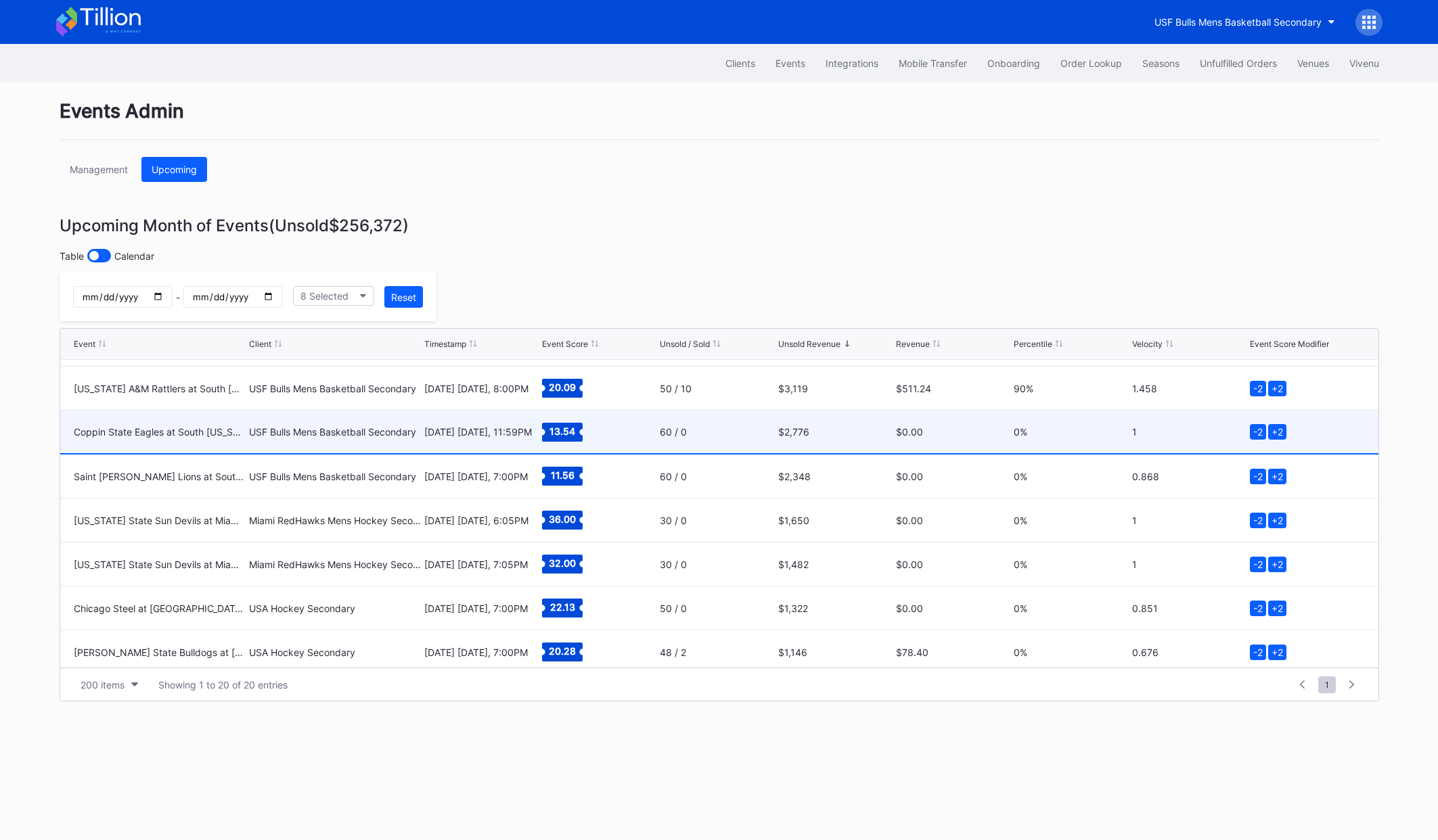
scroll to position [346, 0]
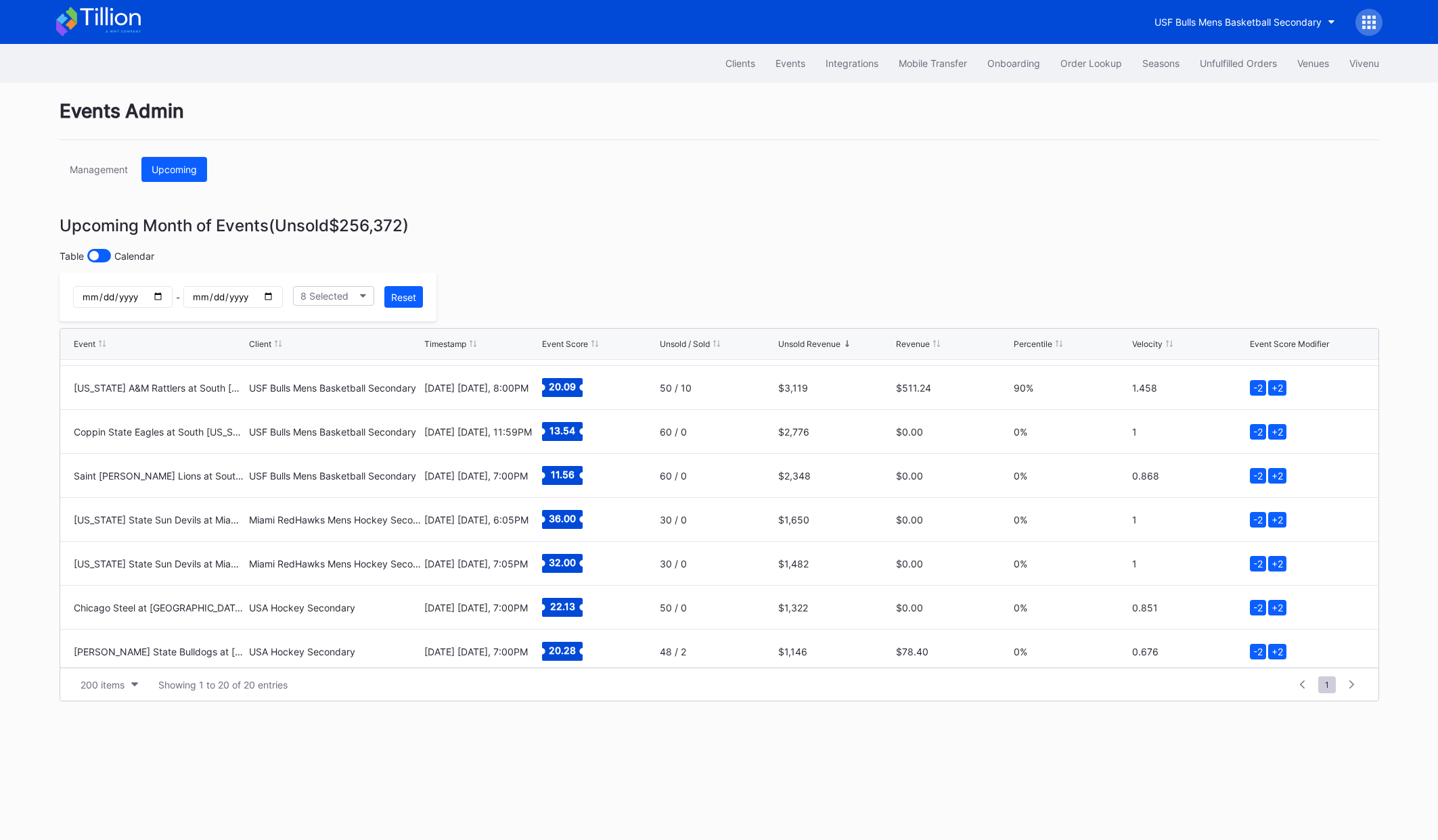
click at [612, 186] on div "Events Admin Management Upcoming Upcoming Month of Events (Unsold $256,372 ) Ta…" at bounding box center [719, 461] width 1354 height 758
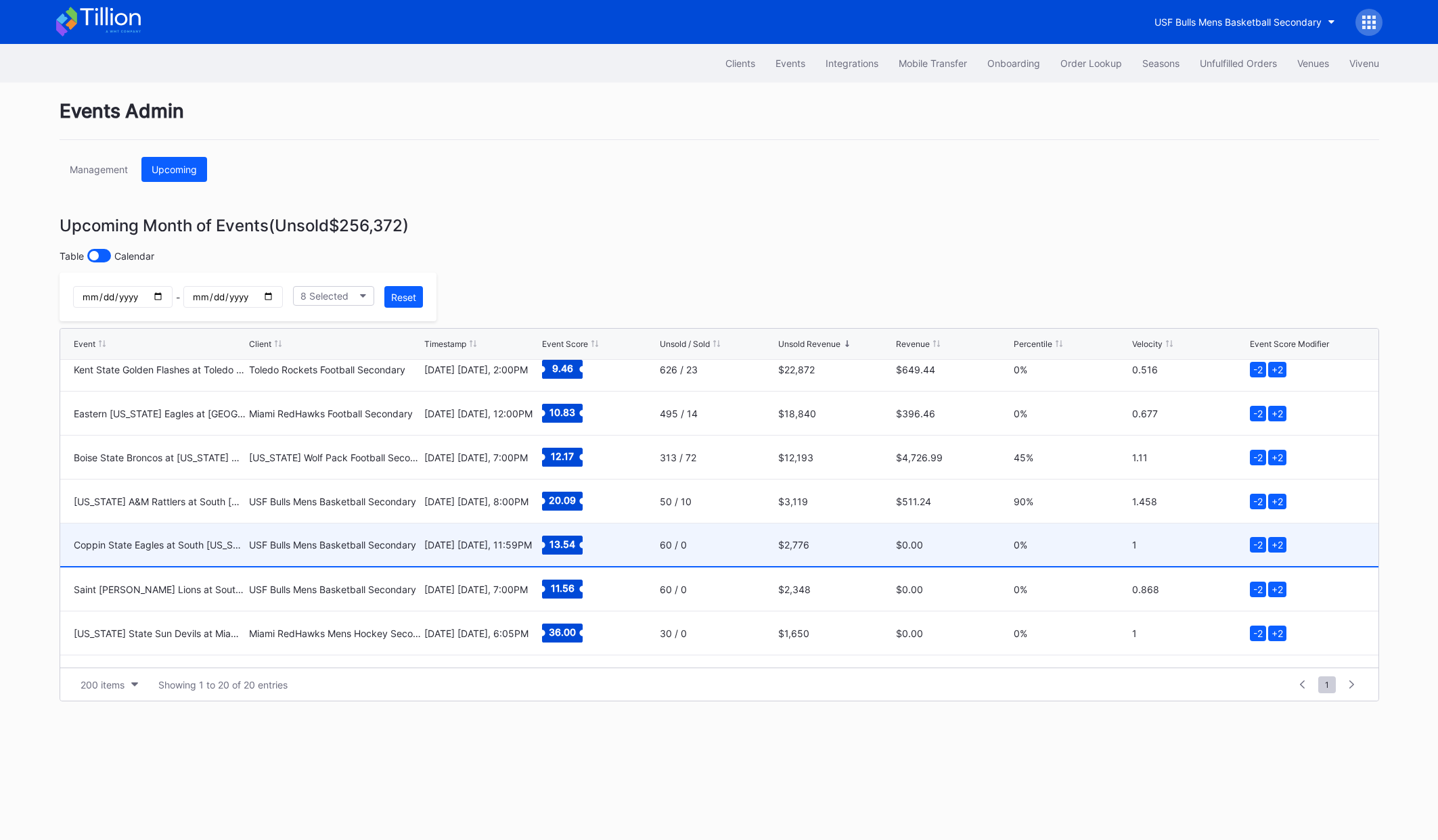
scroll to position [242, 0]
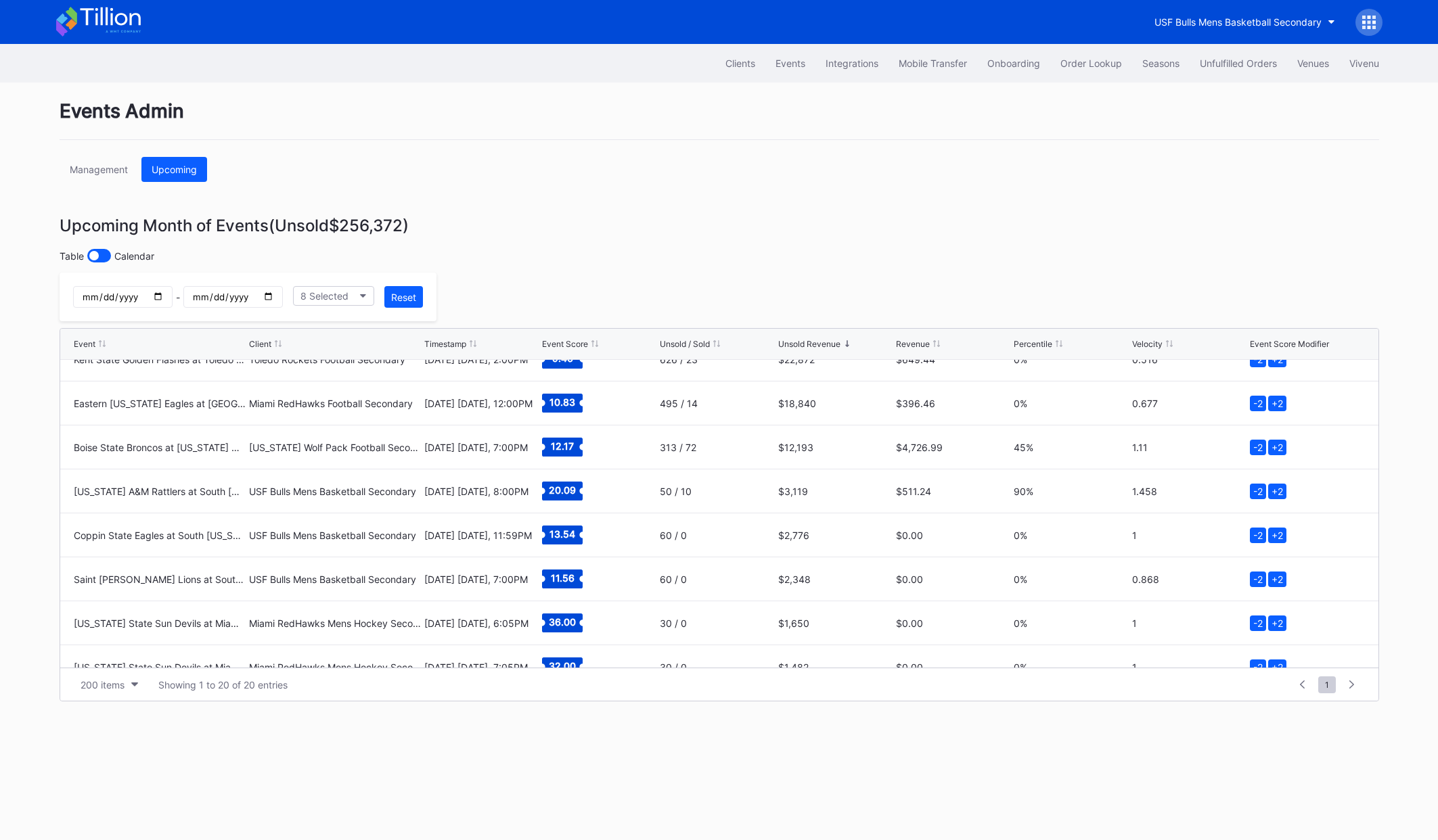
click at [625, 273] on div "Events Admin Management Upcoming Upcoming Month of Events (Unsold $256,372 ) Ta…" at bounding box center [719, 461] width 1354 height 758
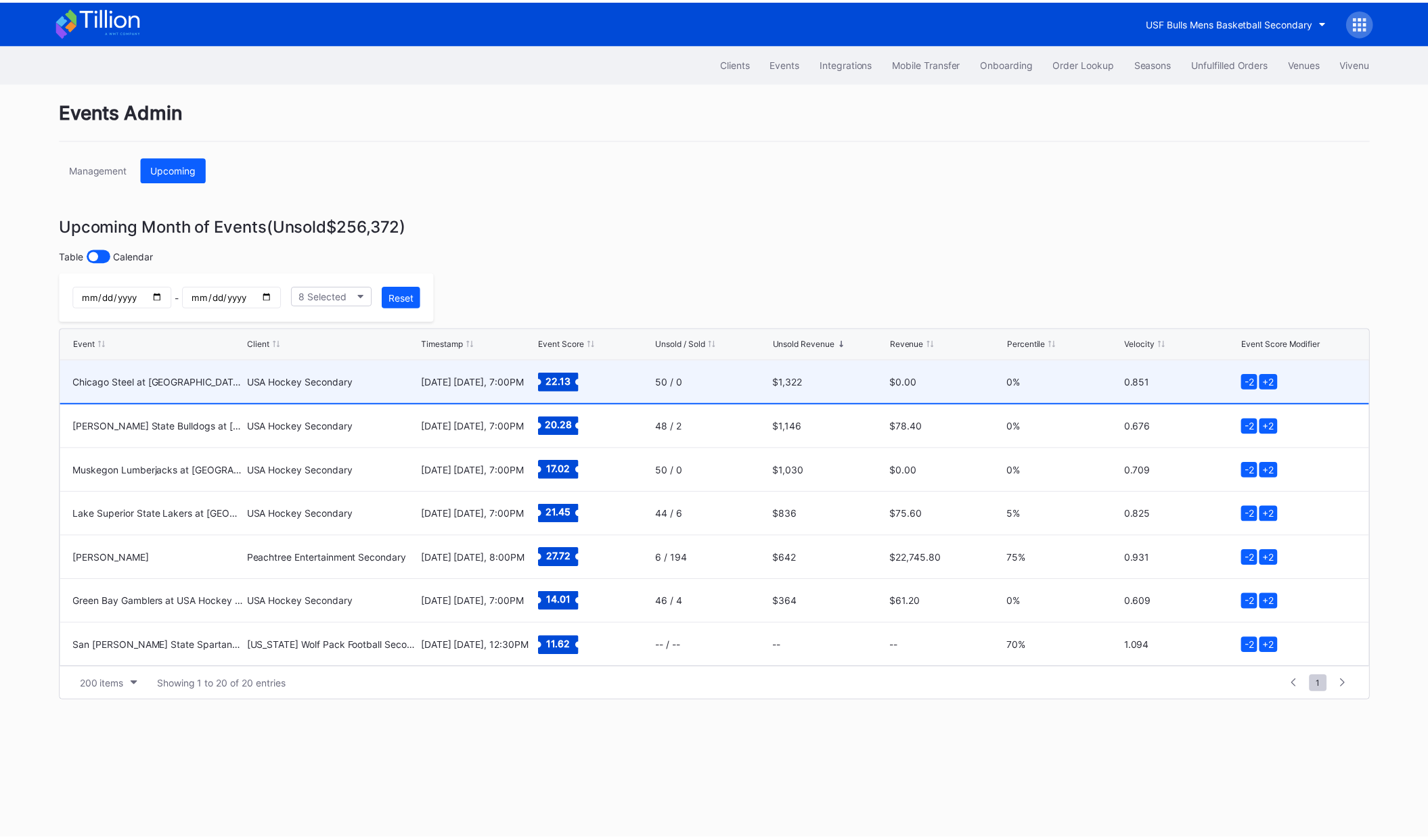
scroll to position [572, 0]
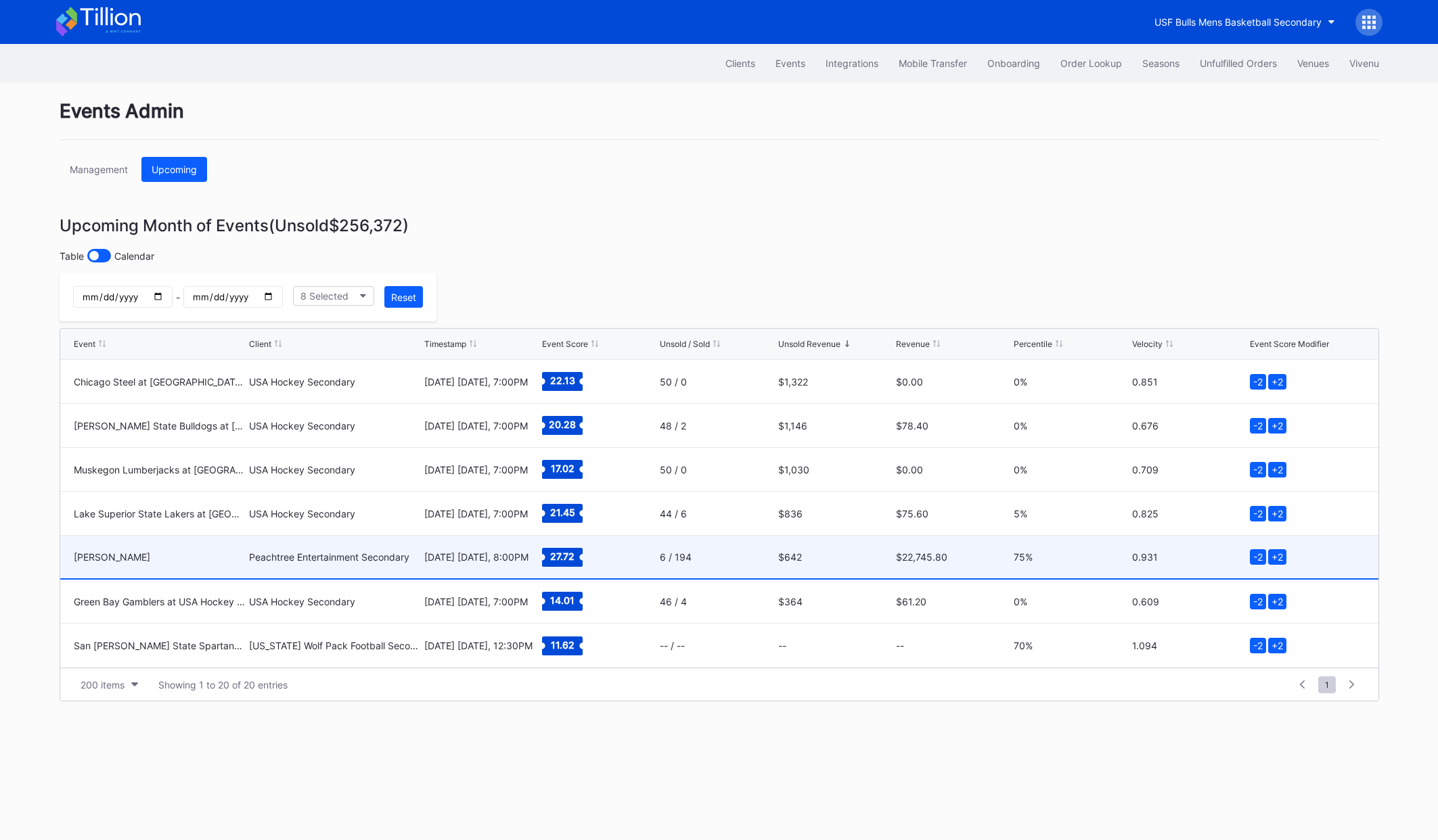
click at [613, 555] on div "27.72" at bounding box center [599, 557] width 114 height 42
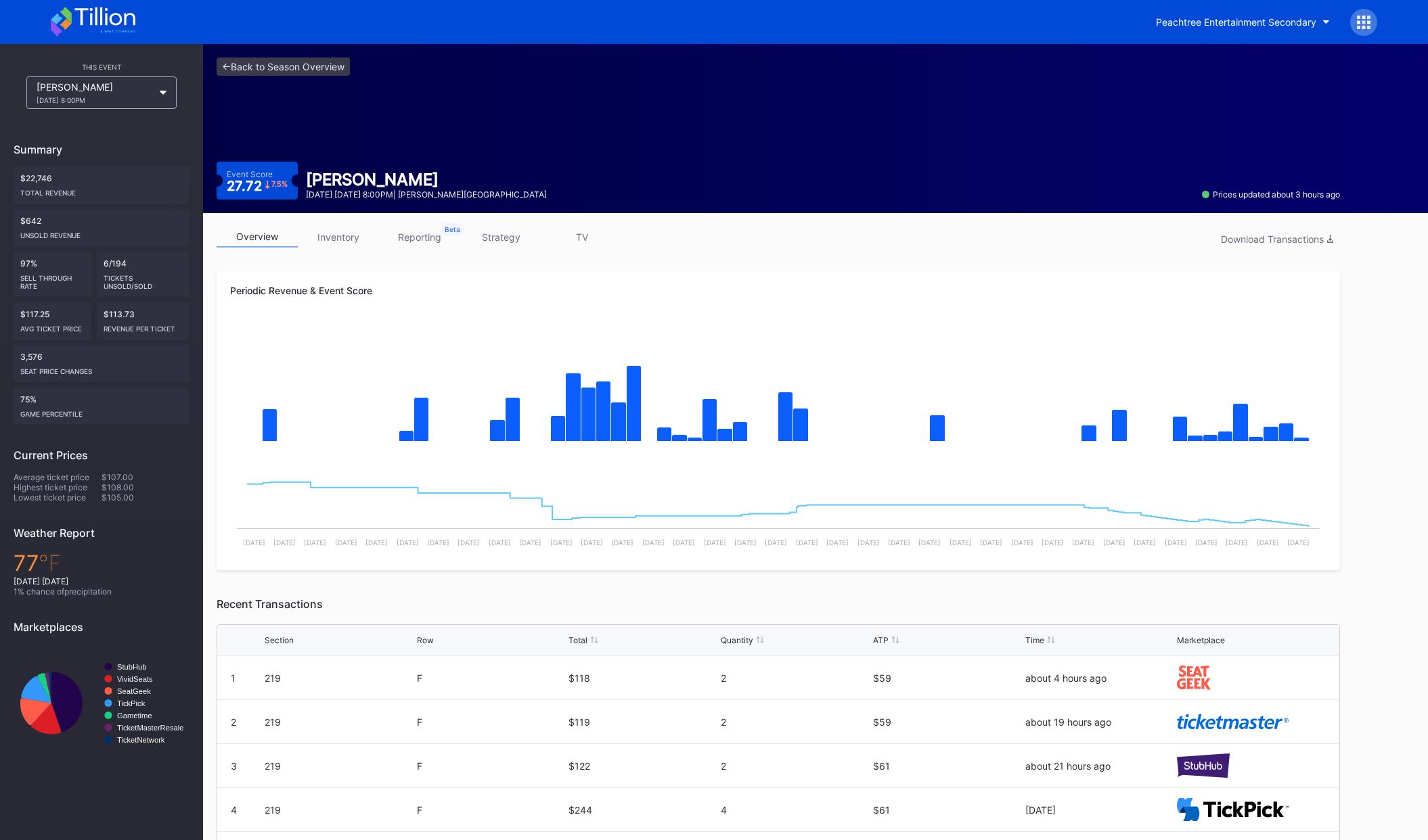
click at [429, 278] on div "Periodic Revenue & Event Score Created with Highcharts 11.2.0 Chart title Creat…" at bounding box center [778, 421] width 1123 height 299
click at [486, 231] on link "strategy" at bounding box center [500, 237] width 81 height 21
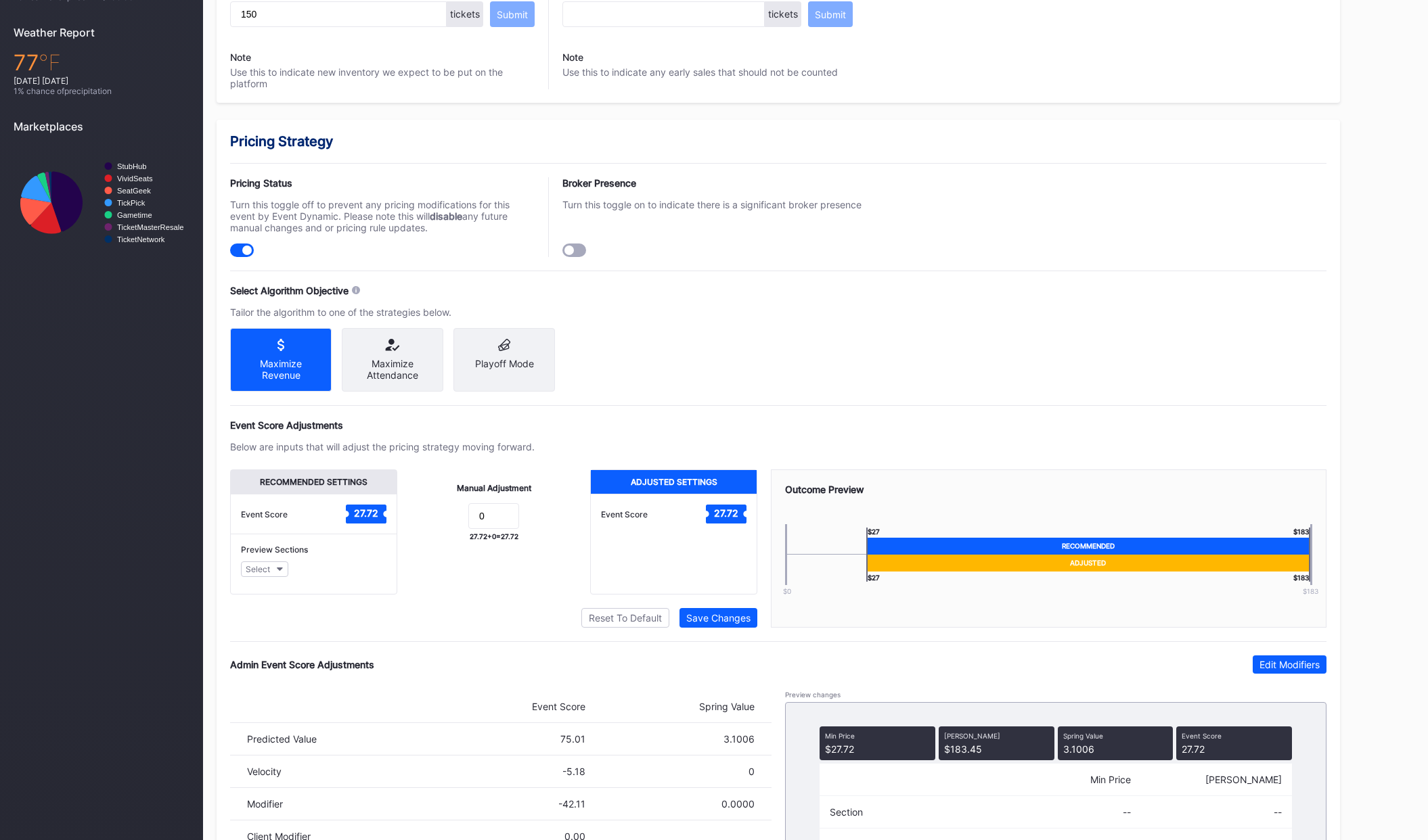
scroll to position [585, 0]
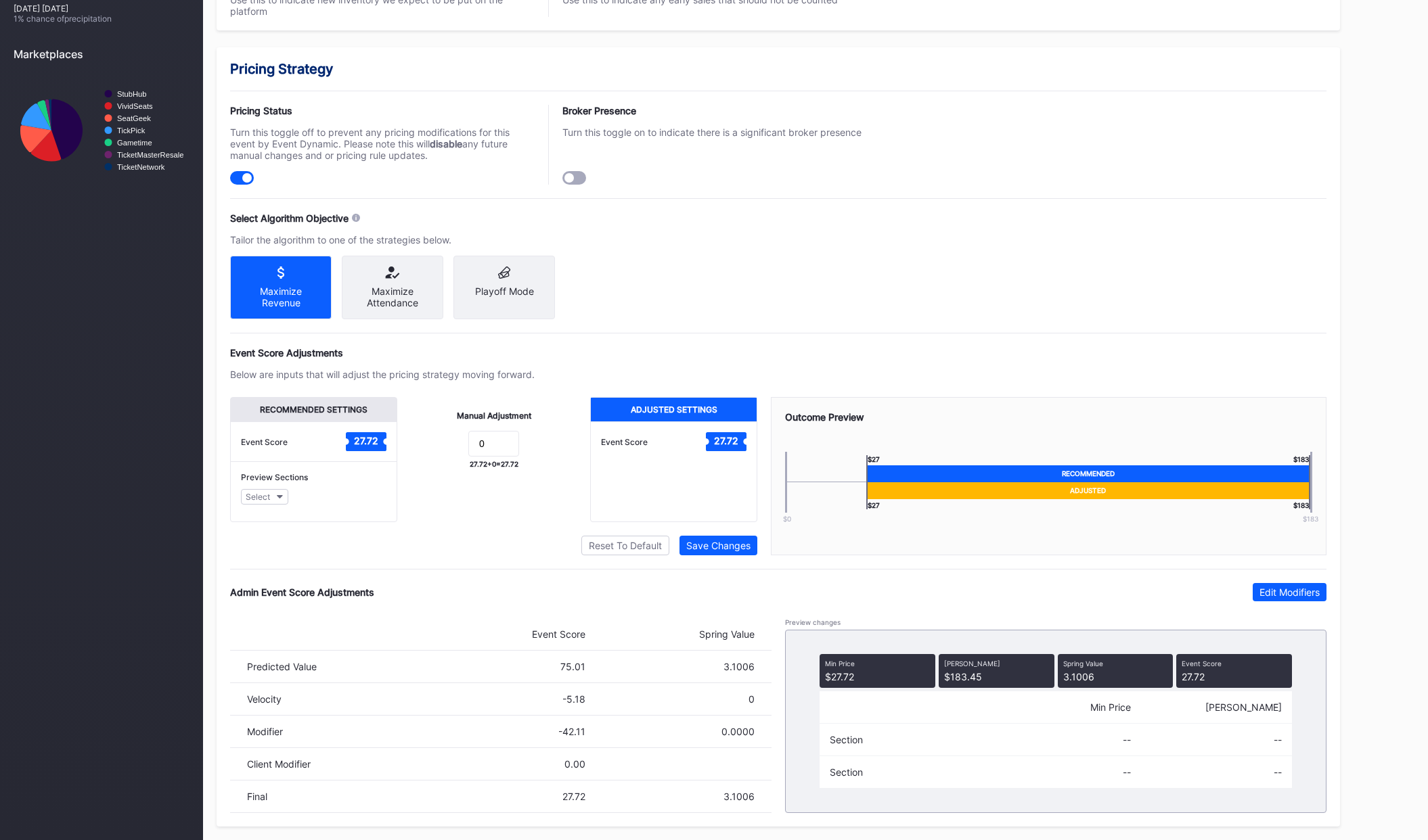
click at [459, 522] on div "Recommended Settings Event Score 27.72 Preview Sections Select Manual Adjustmen…" at bounding box center [494, 476] width 527 height 158
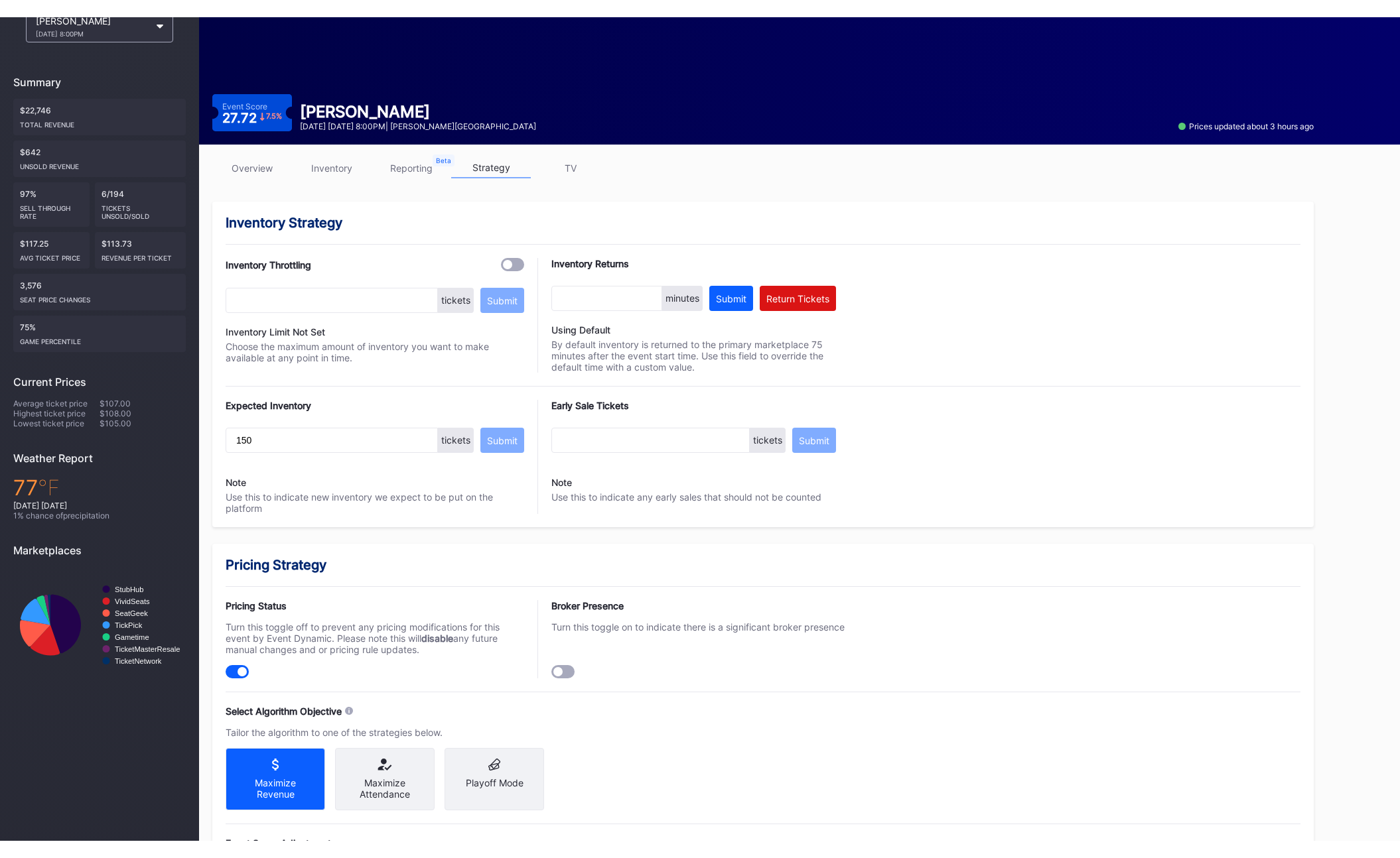
scroll to position [0, 0]
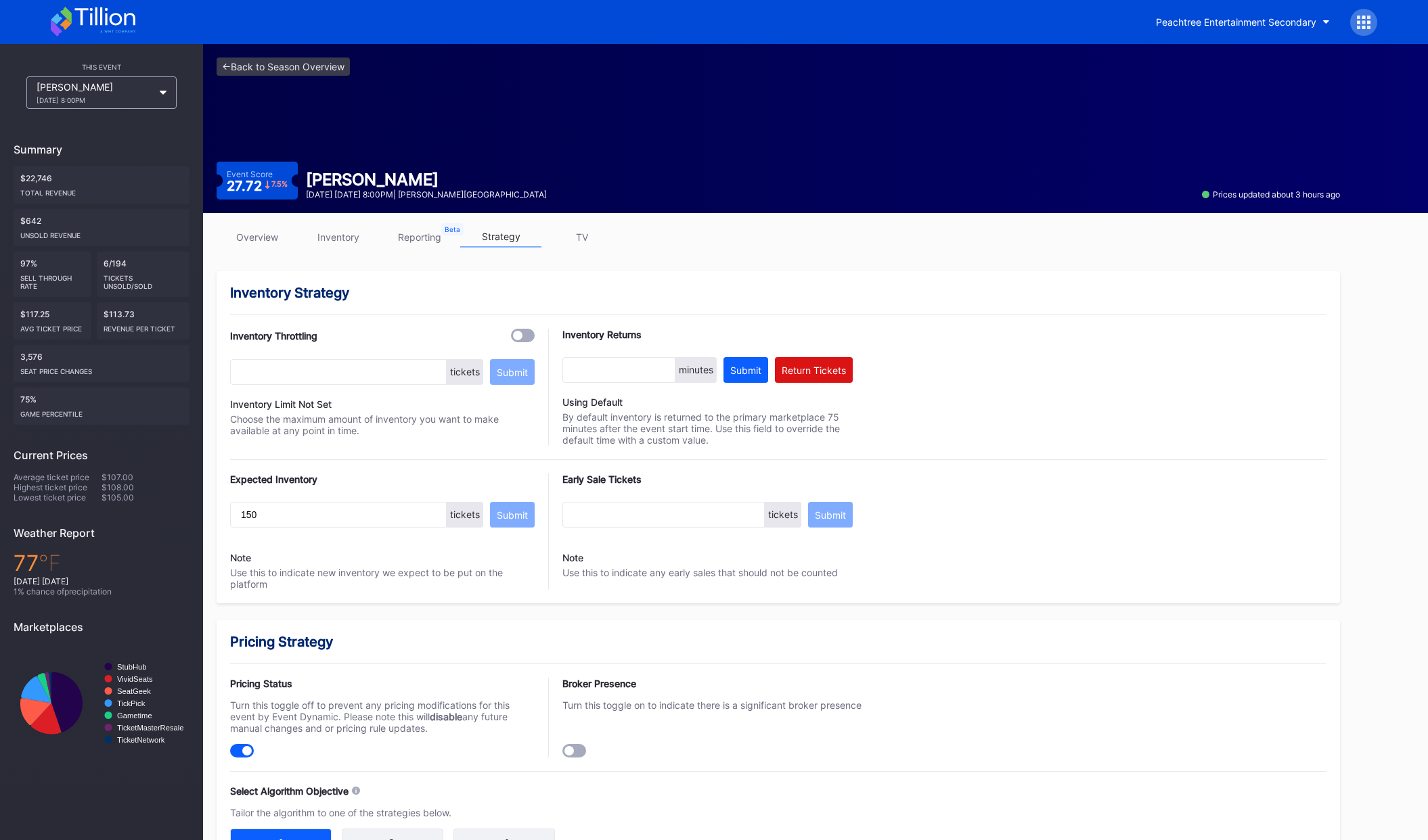
click at [270, 230] on link "overview" at bounding box center [257, 237] width 81 height 21
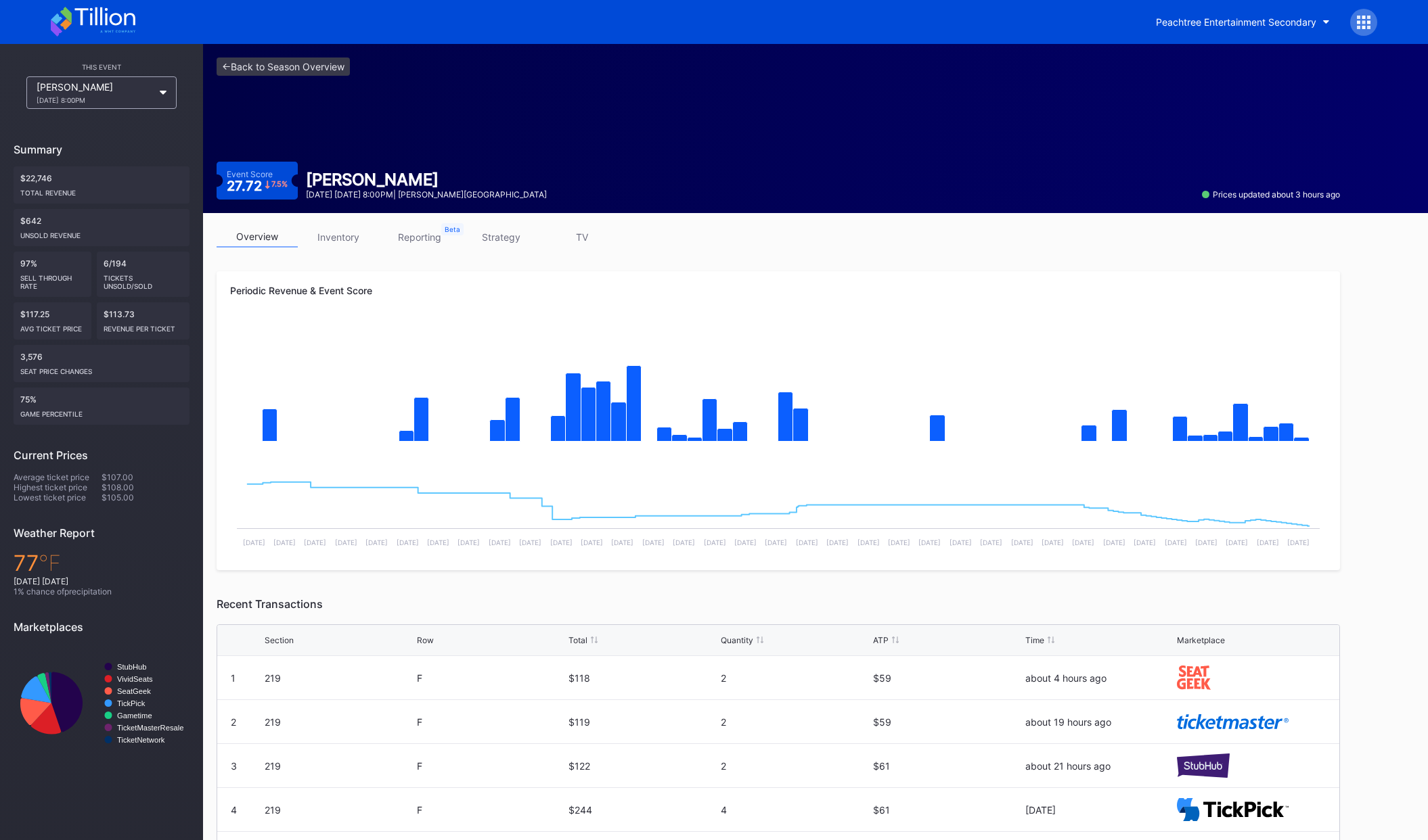
click at [650, 261] on div "overview inventory reporting strategy TV Periodic Revenue & Event Score Created…" at bounding box center [778, 612] width 1150 height 798
click at [778, 247] on div "overview inventory reporting strategy TV" at bounding box center [778, 240] width 1123 height 28
